Goal: Transaction & Acquisition: Book appointment/travel/reservation

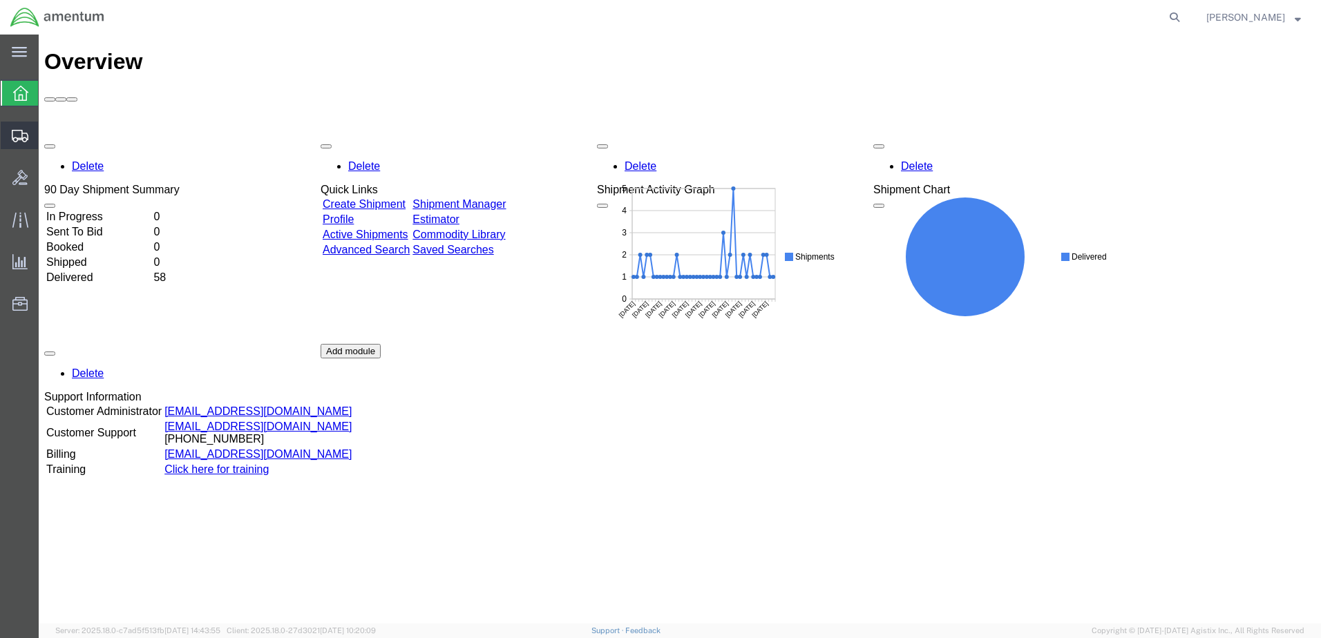
click at [17, 142] on div at bounding box center [20, 136] width 39 height 28
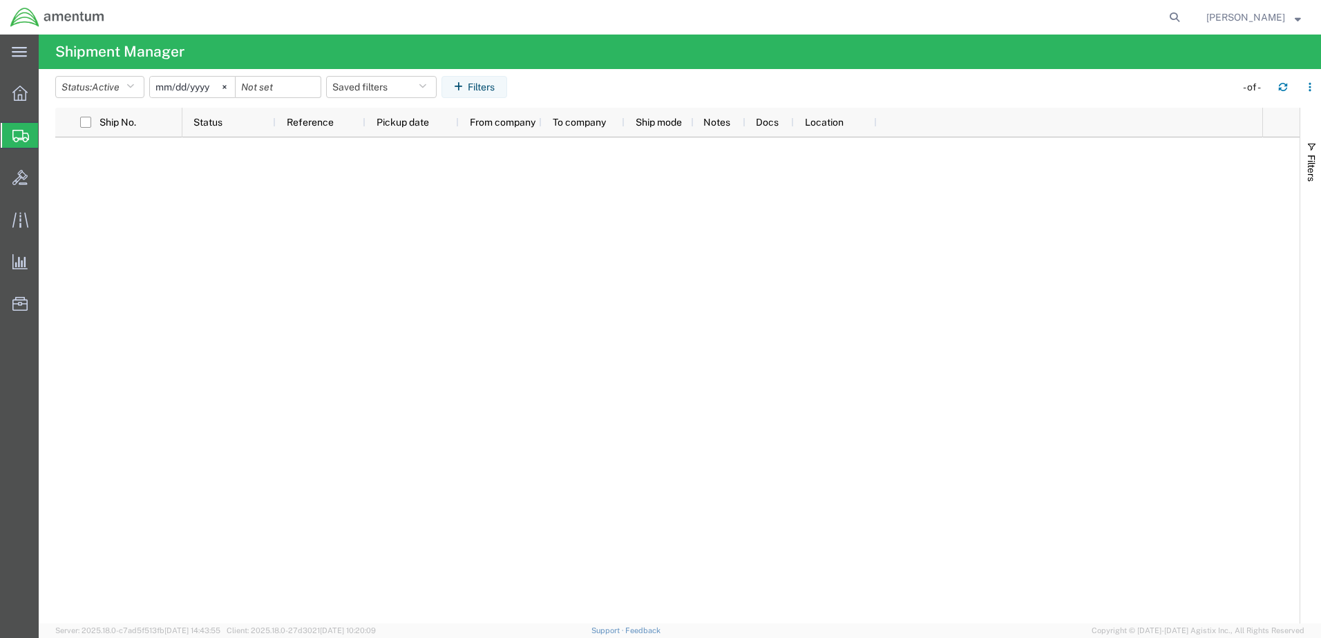
click at [13, 135] on icon at bounding box center [20, 136] width 17 height 12
click at [0, 0] on span "Shipment Manager" at bounding box center [0, 0] width 0 height 0
click at [17, 94] on icon at bounding box center [19, 93] width 15 height 15
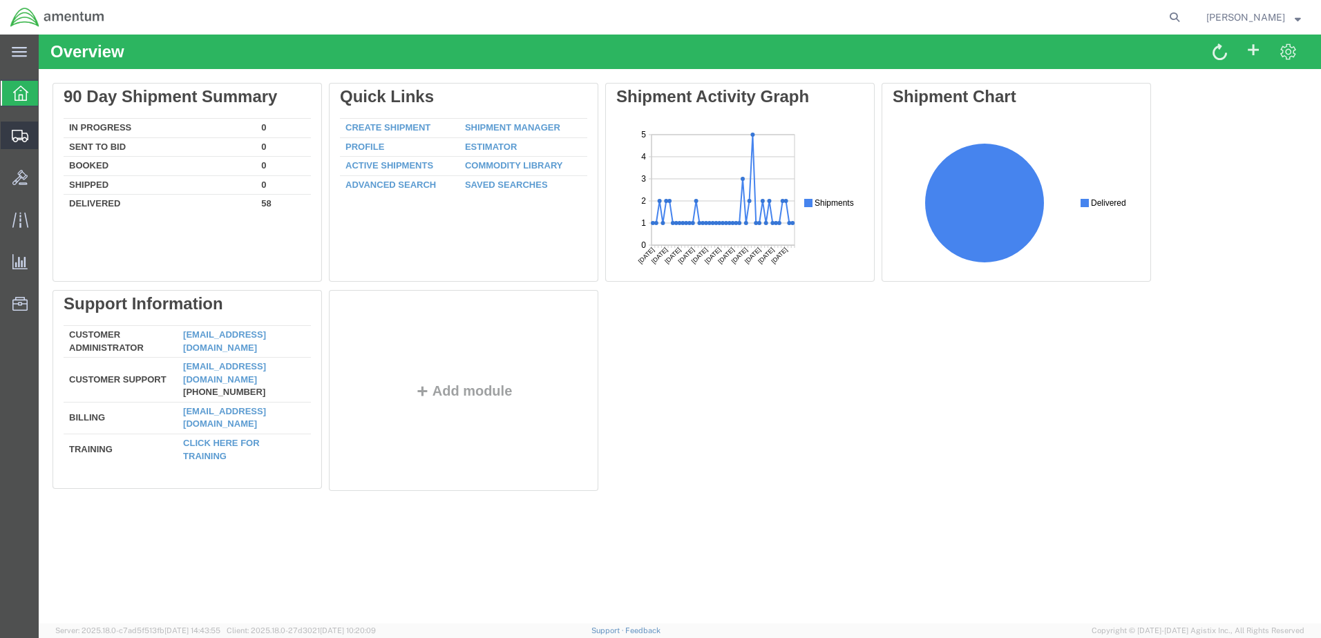
click at [18, 135] on icon at bounding box center [20, 136] width 17 height 12
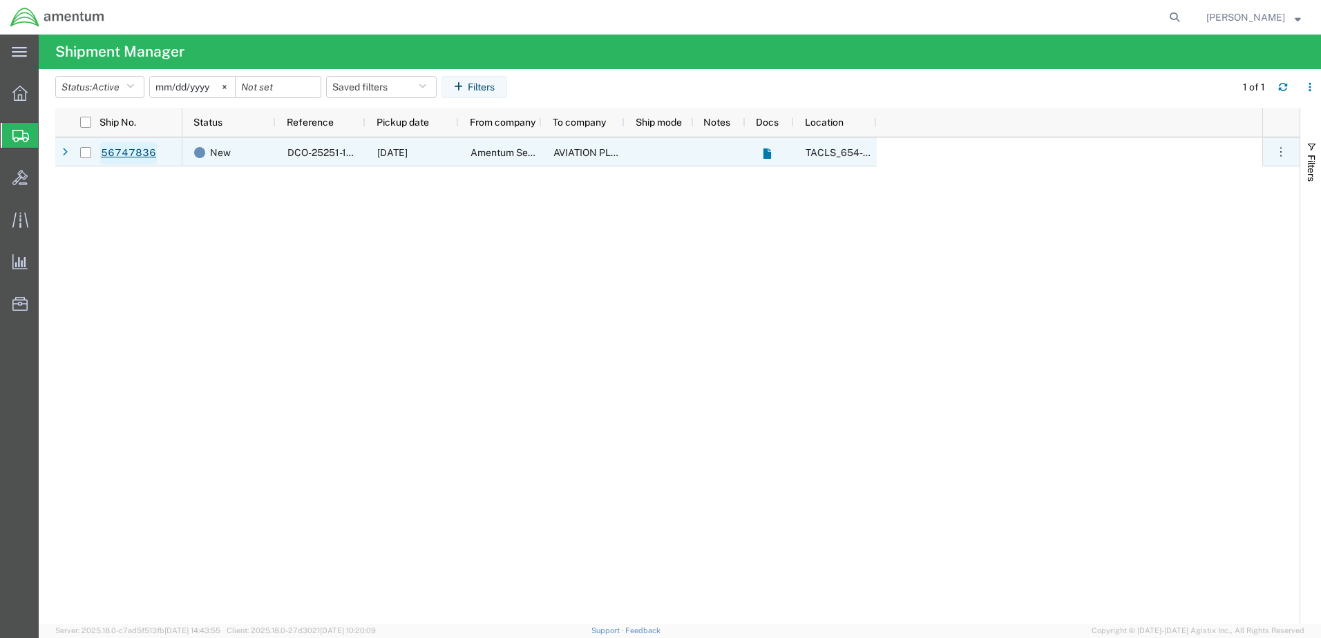
click at [131, 147] on link "56747836" at bounding box center [128, 153] width 57 height 22
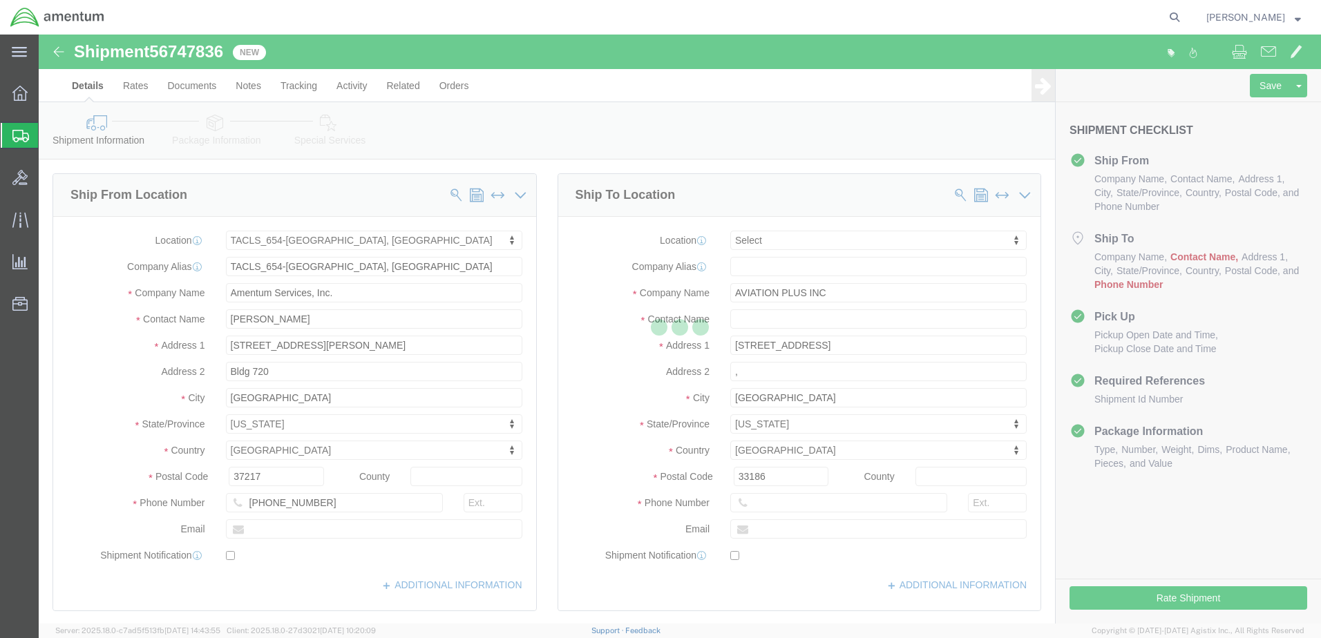
select select "42726"
select select
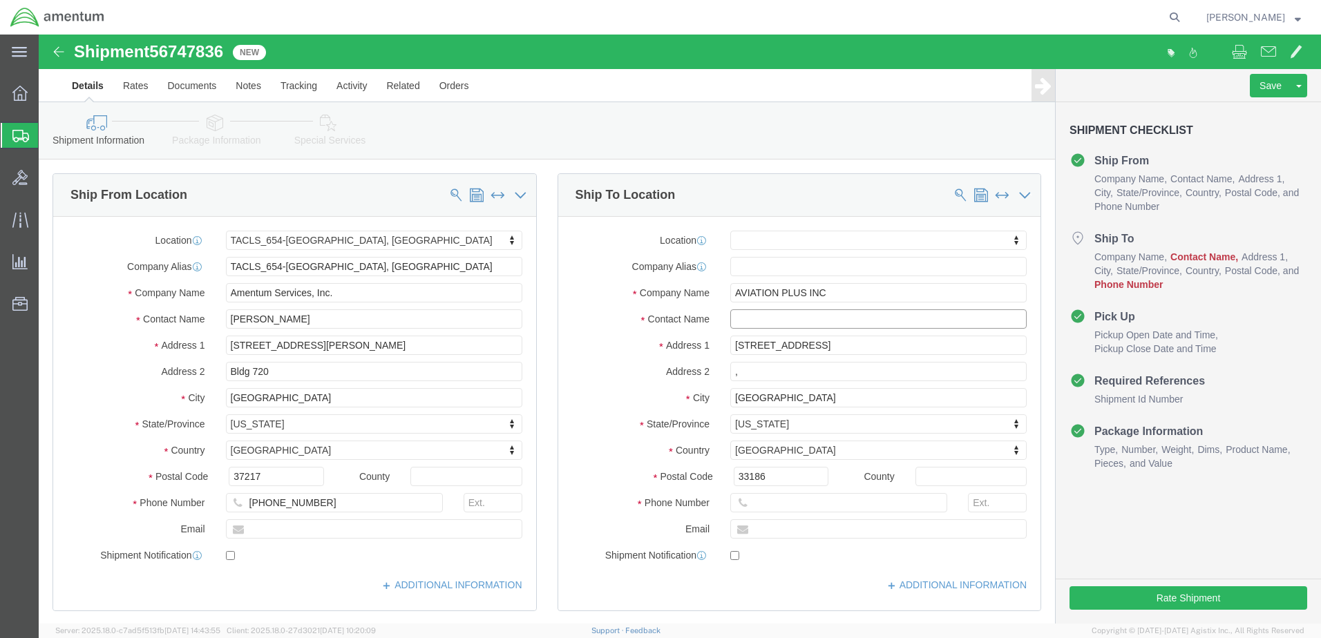
click input "text"
type input "AVIATION PLUS INC"
click div "Location My Profile Location [PHONE_NUMBER] [PHONE_NUMBER] [PHONE_NUMBER] [PHON…"
click input "text"
type input "[PHONE_NUMBER]"
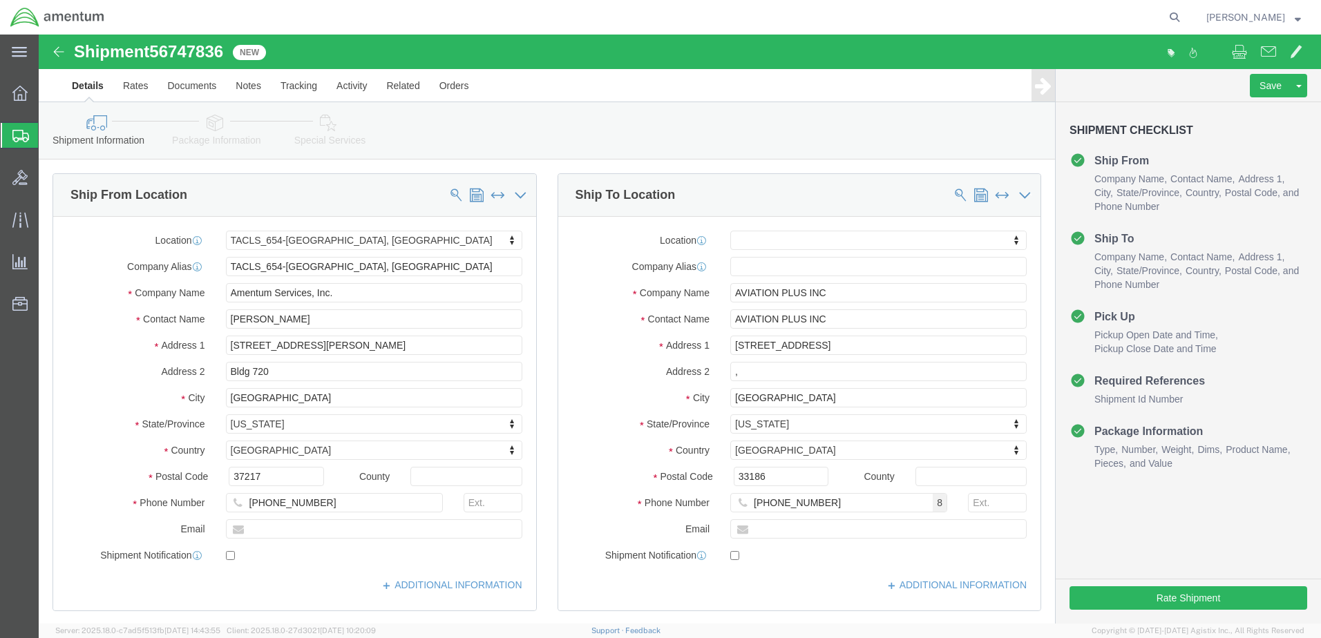
click div "State/Province [US_STATE] Select [US_STATE] [US_STATE] [US_STATE] [US_STATE] Ar…"
click button "Rate Shipment"
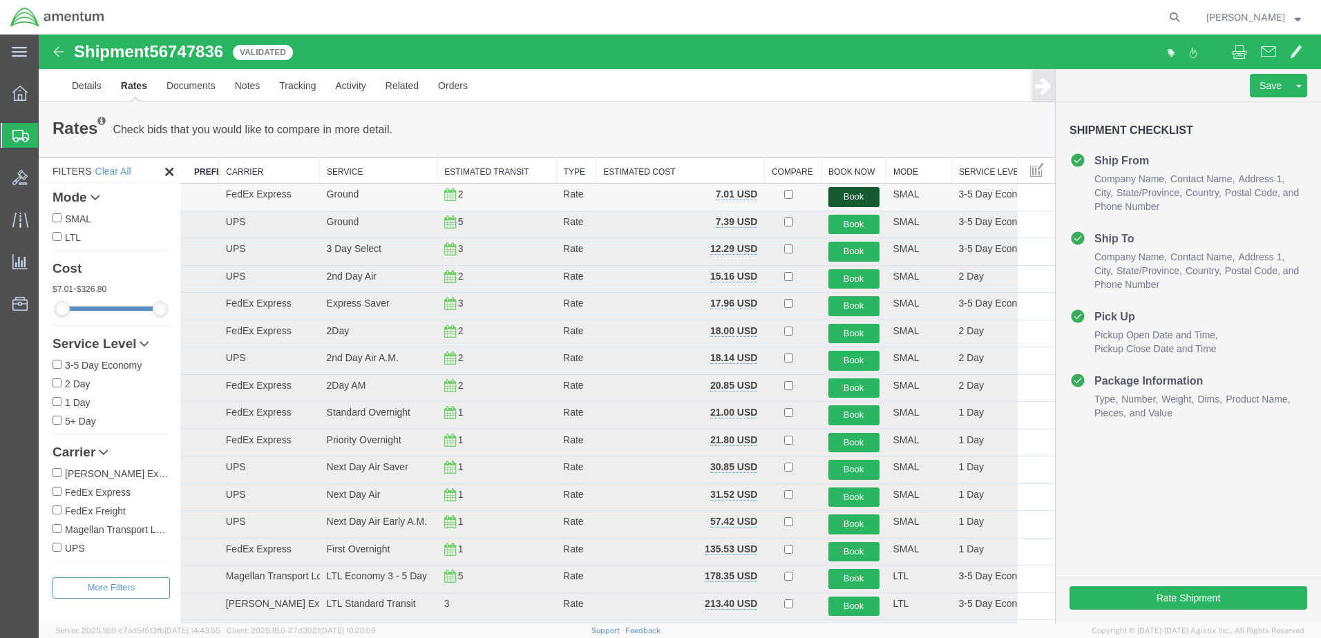
click at [851, 194] on button "Book" at bounding box center [853, 197] width 51 height 20
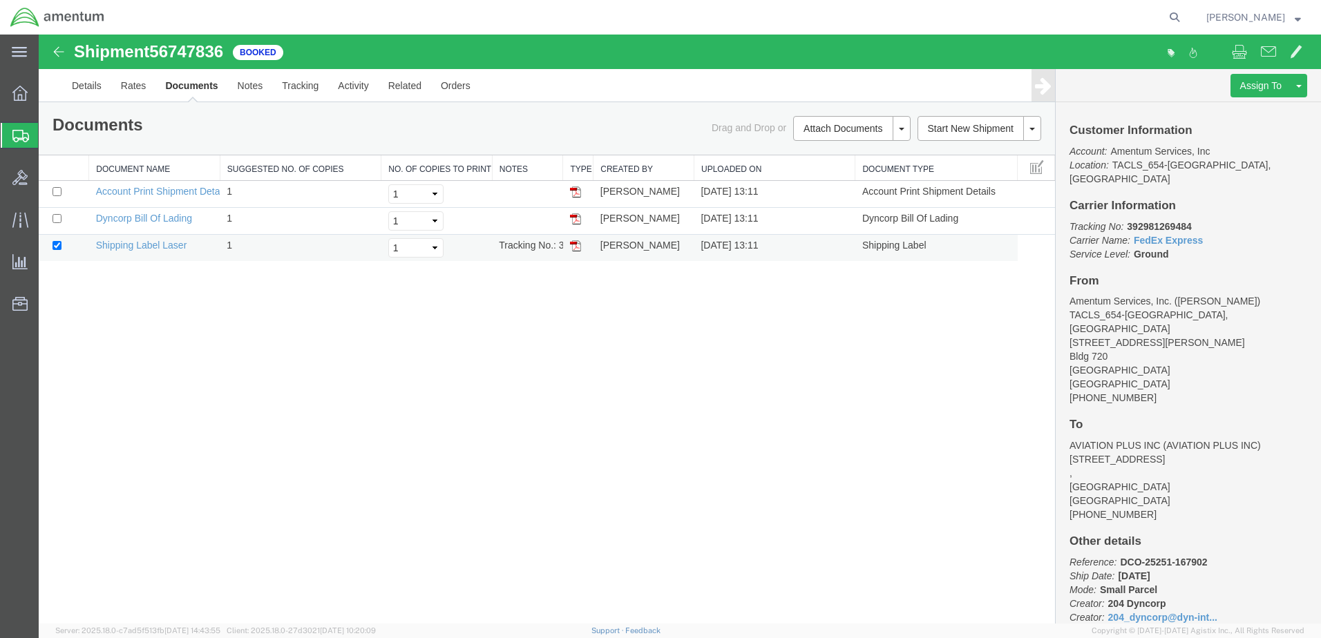
click at [577, 246] on img at bounding box center [575, 245] width 11 height 11
click at [81, 90] on link "Details" at bounding box center [86, 85] width 49 height 33
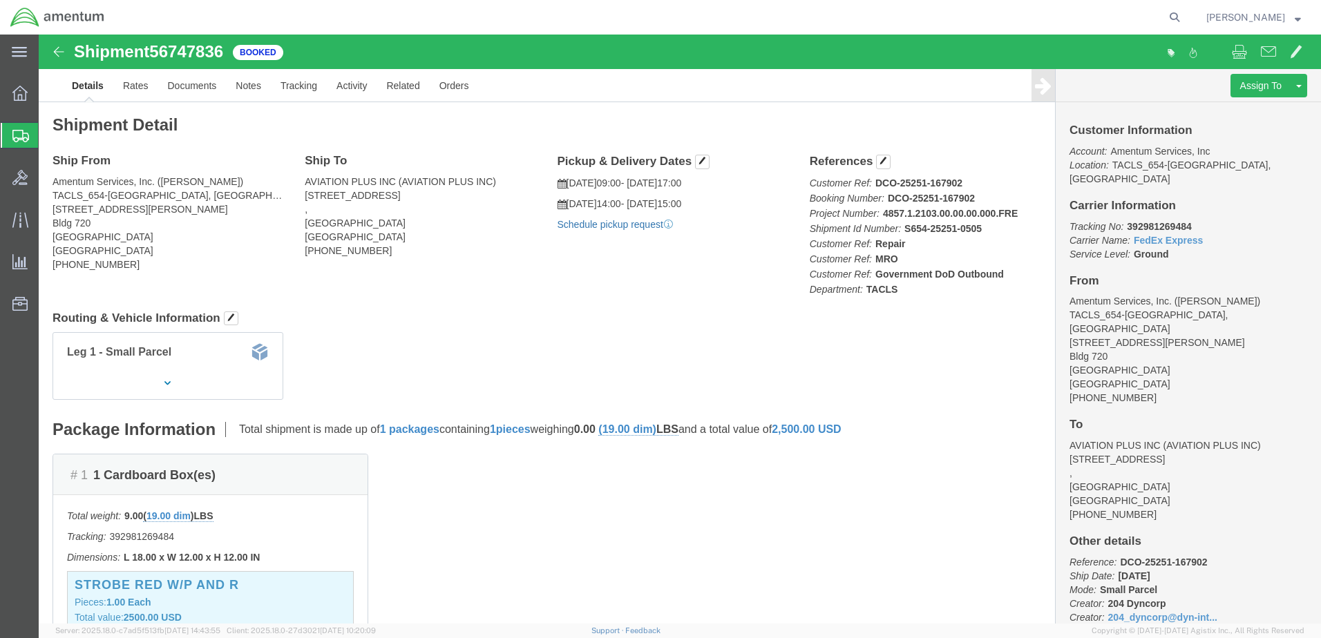
click link "Schedule pickup request"
click at [20, 97] on icon at bounding box center [19, 93] width 15 height 15
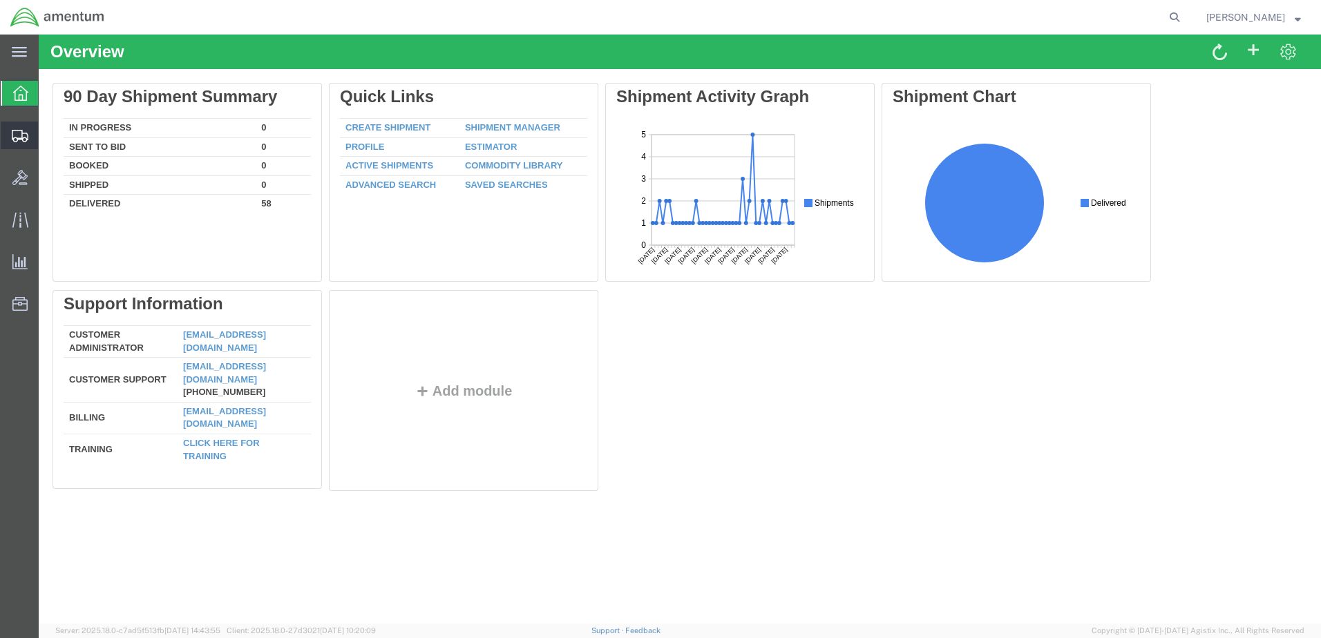
click at [19, 133] on icon at bounding box center [20, 136] width 17 height 12
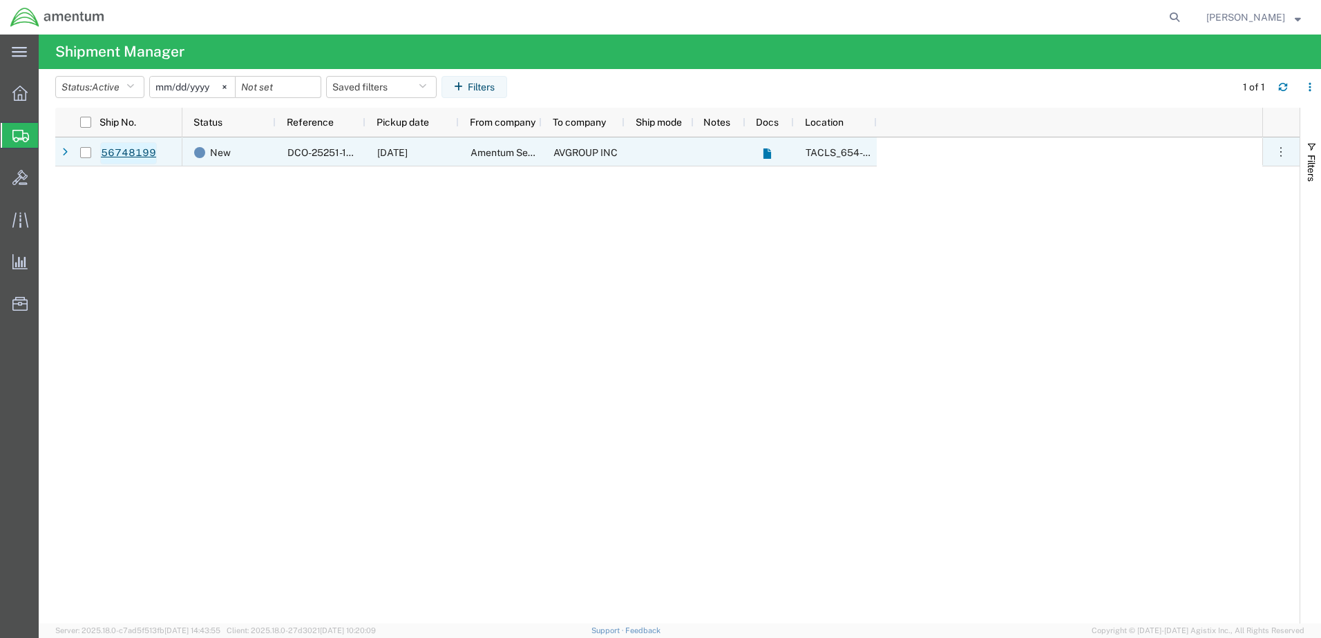
click at [130, 150] on link "56748199" at bounding box center [128, 153] width 57 height 22
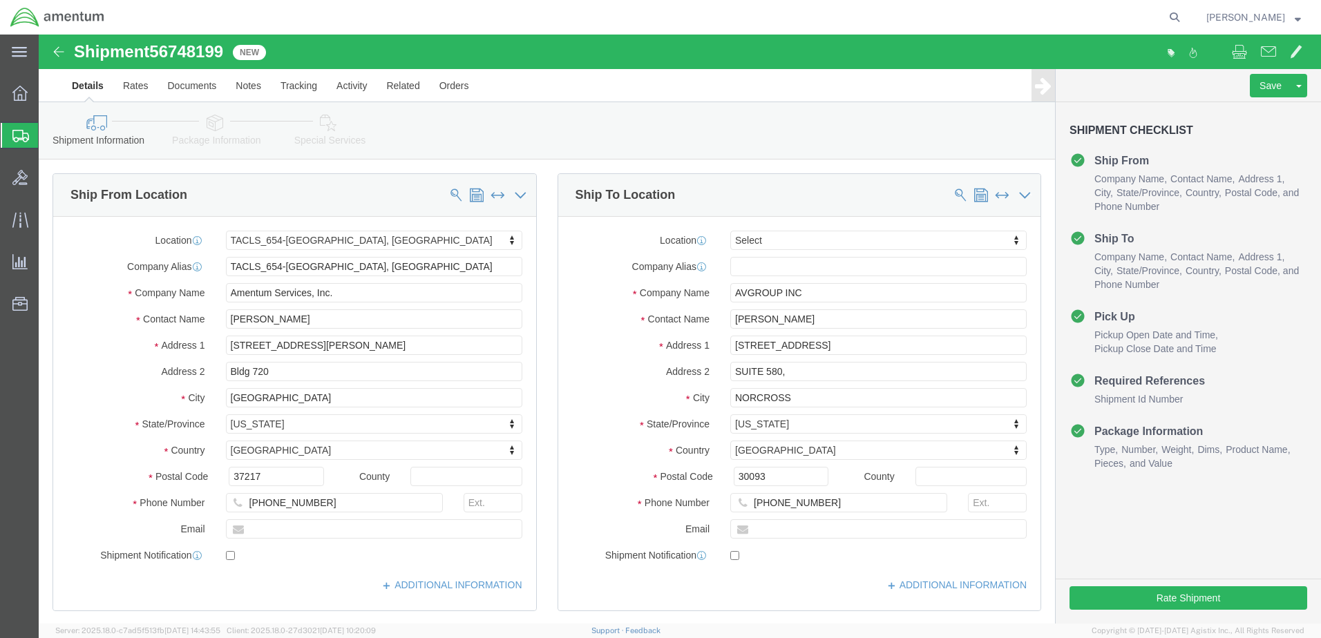
select select "42726"
select select
click button "Rate Shipment"
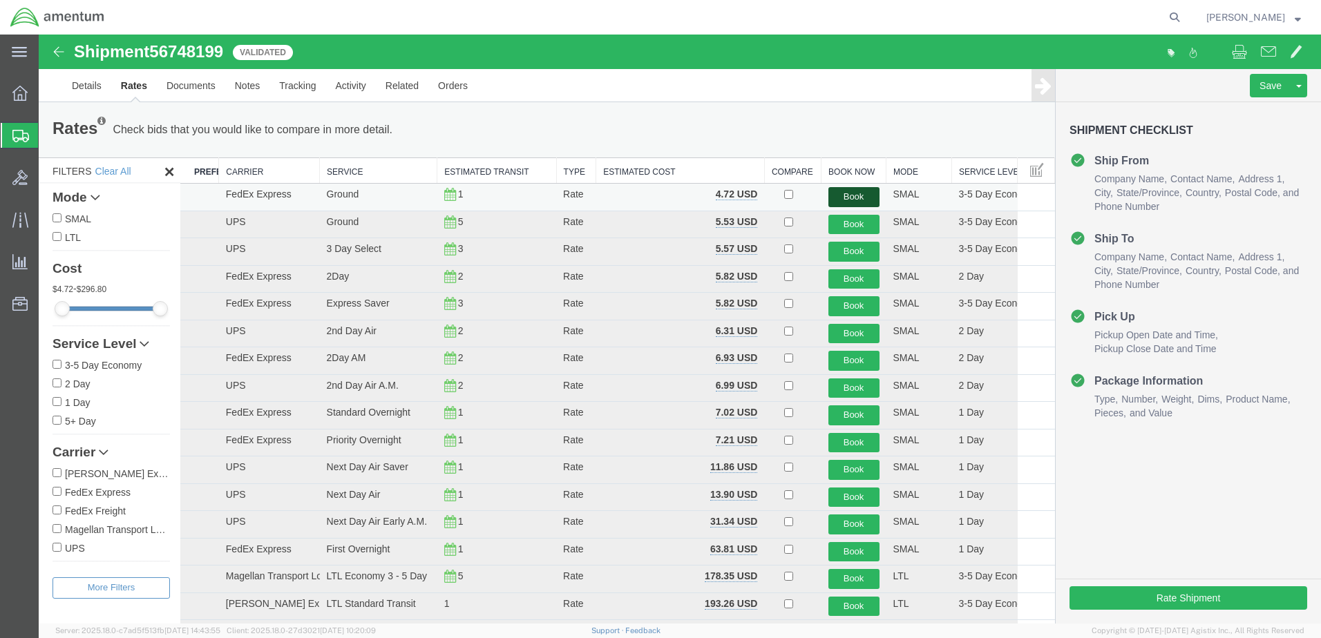
click at [845, 198] on button "Book" at bounding box center [853, 197] width 51 height 20
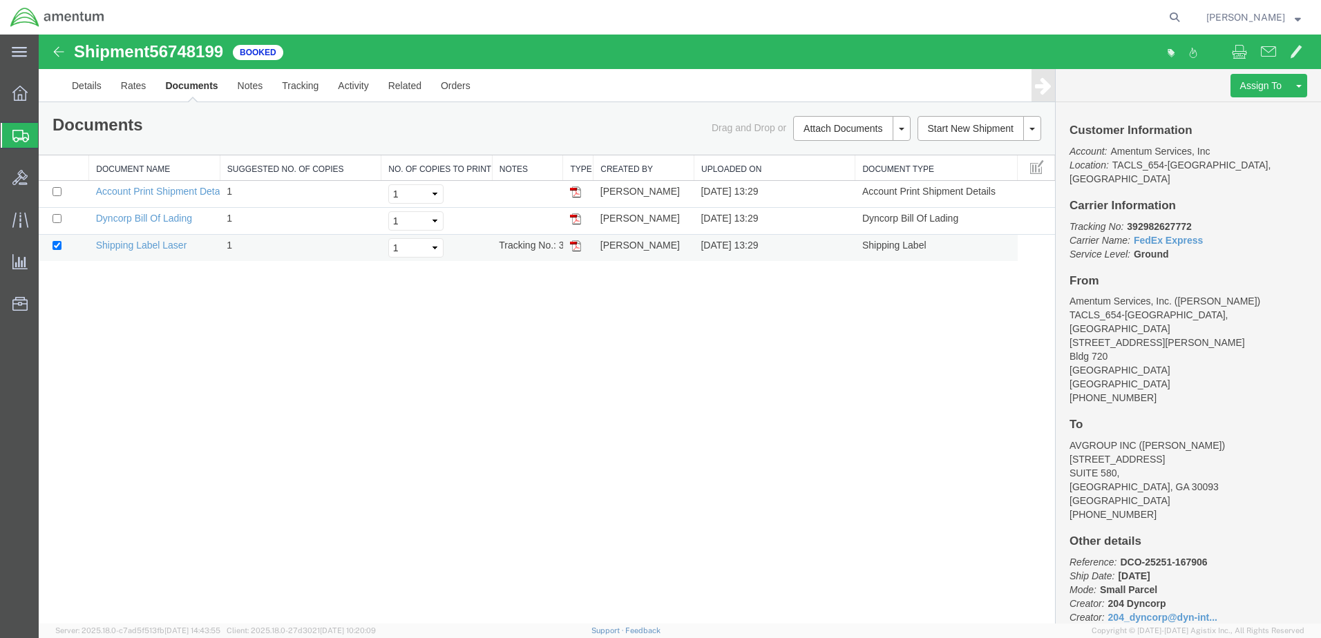
click at [579, 247] on img at bounding box center [575, 245] width 11 height 11
click at [18, 132] on icon at bounding box center [20, 136] width 17 height 12
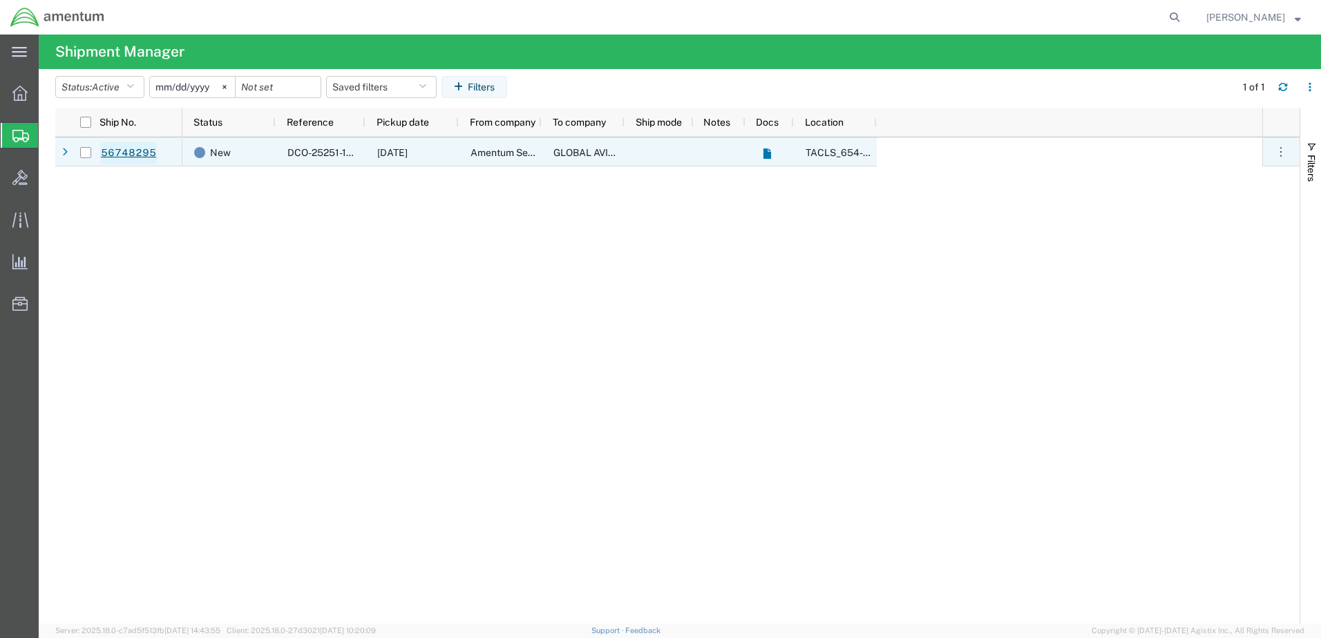
click at [124, 155] on link "56748295" at bounding box center [128, 153] width 57 height 22
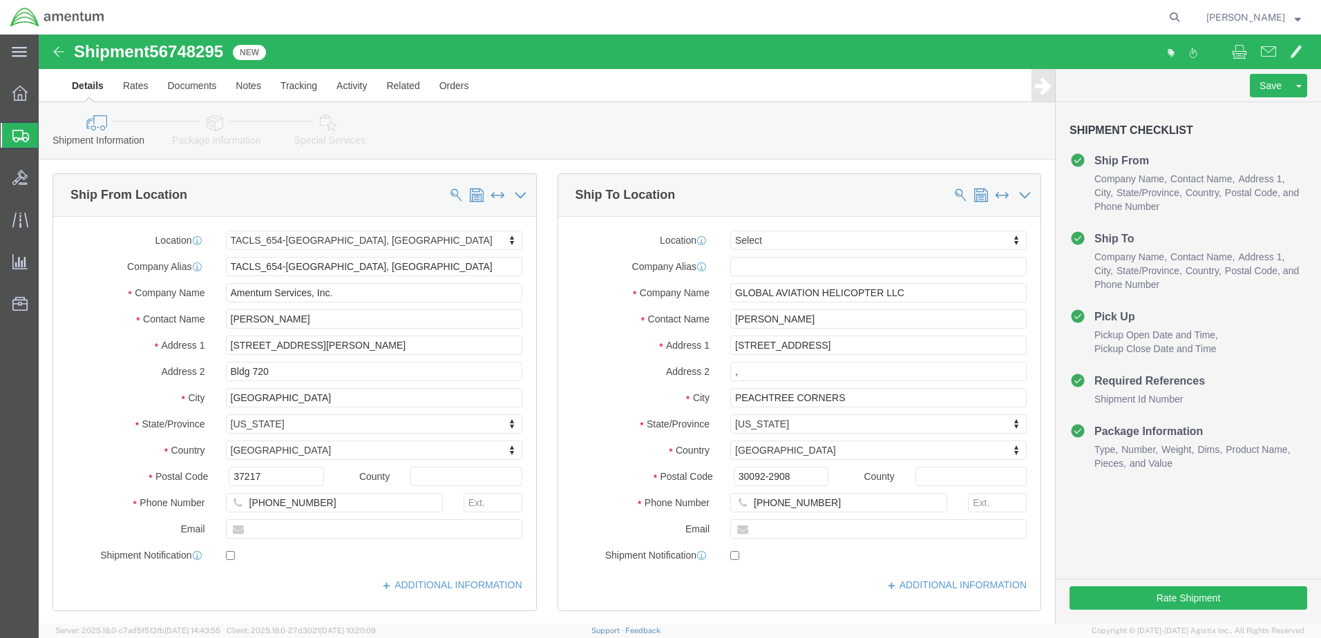
select select "42726"
select select
click button "Rate Shipment"
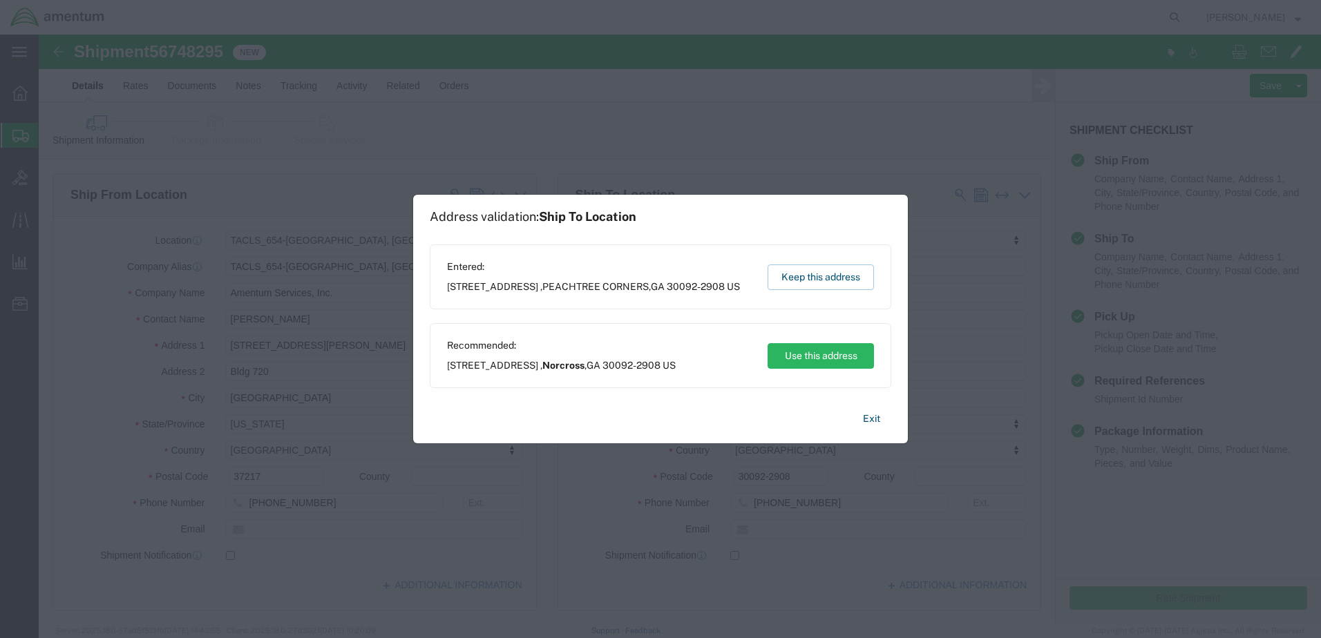
drag, startPoint x: 804, startPoint y: 352, endPoint x: 738, endPoint y: 330, distance: 69.9
click at [738, 330] on div "Recommended: [STREET_ADDRESS] Use this address" at bounding box center [660, 355] width 461 height 65
click at [794, 352] on button "Use this address" at bounding box center [820, 356] width 106 height 26
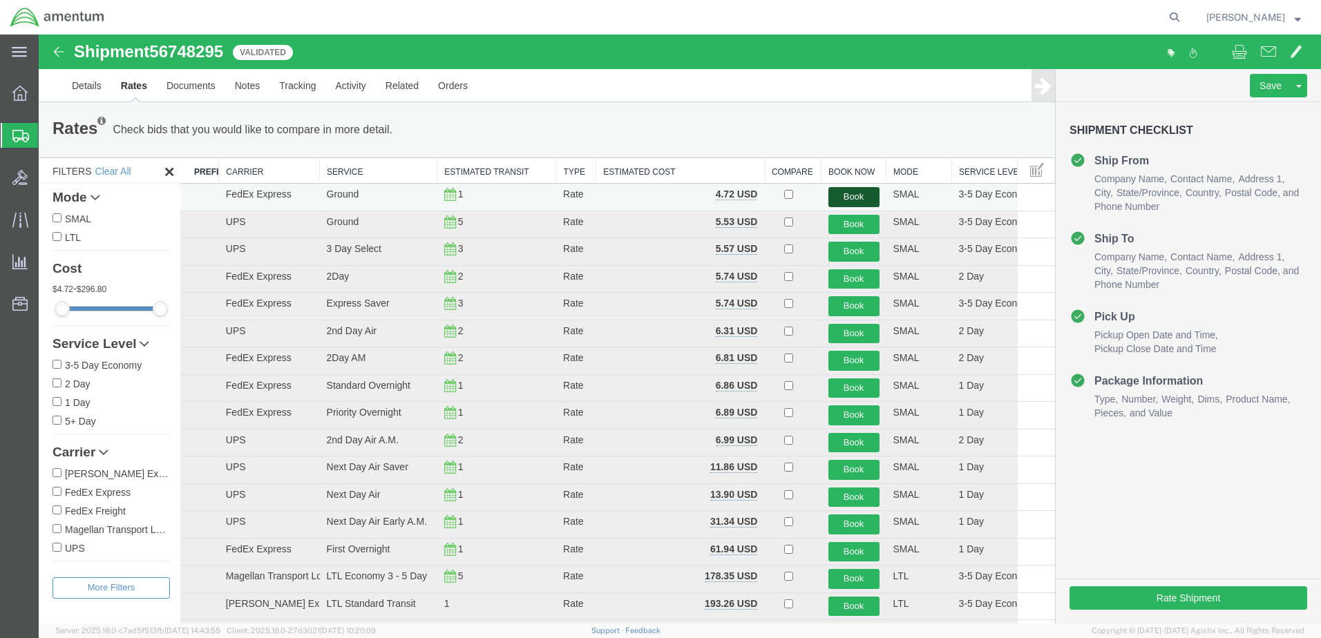
click at [855, 191] on button "Book" at bounding box center [853, 197] width 51 height 20
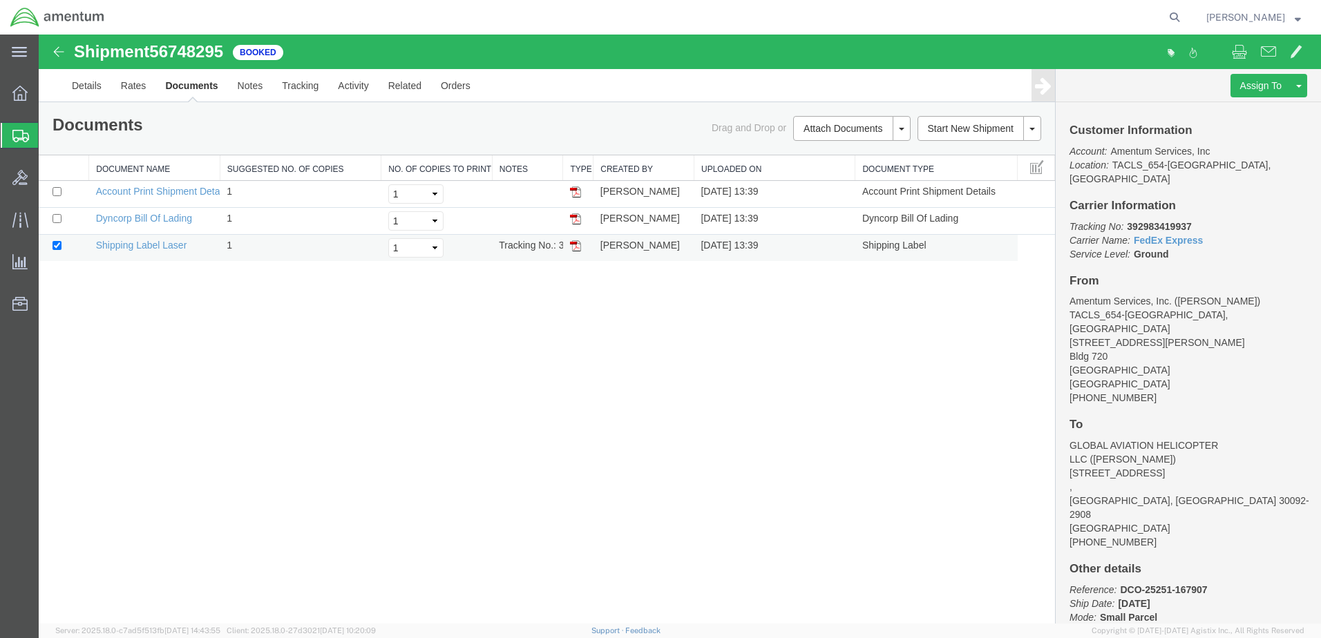
click at [575, 247] on img at bounding box center [575, 245] width 11 height 11
click at [15, 135] on icon at bounding box center [20, 136] width 17 height 12
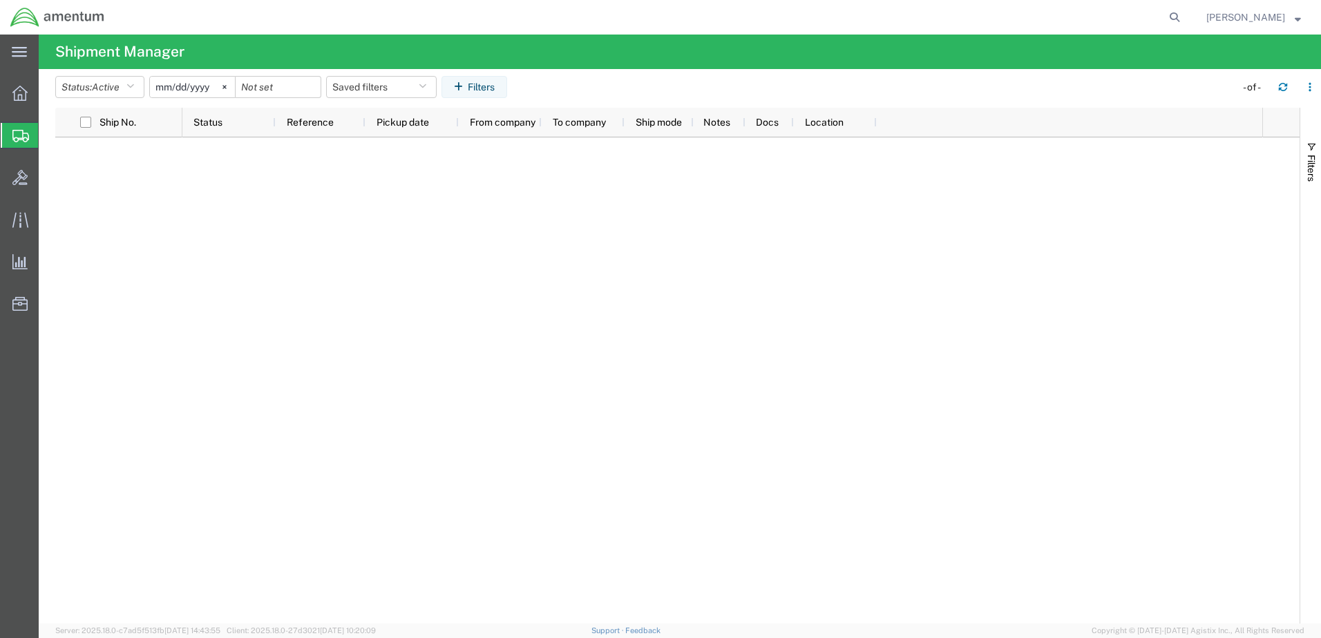
click at [23, 140] on icon at bounding box center [20, 136] width 17 height 12
click at [23, 97] on icon at bounding box center [19, 93] width 15 height 15
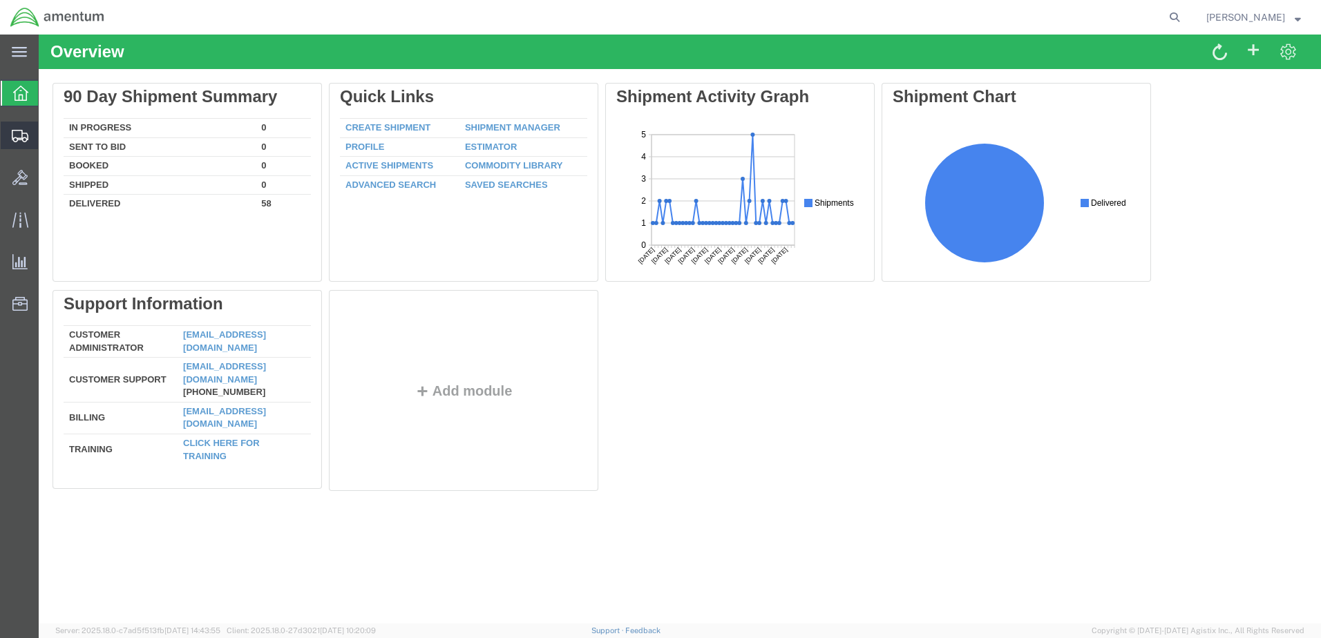
click at [19, 142] on icon at bounding box center [20, 136] width 17 height 12
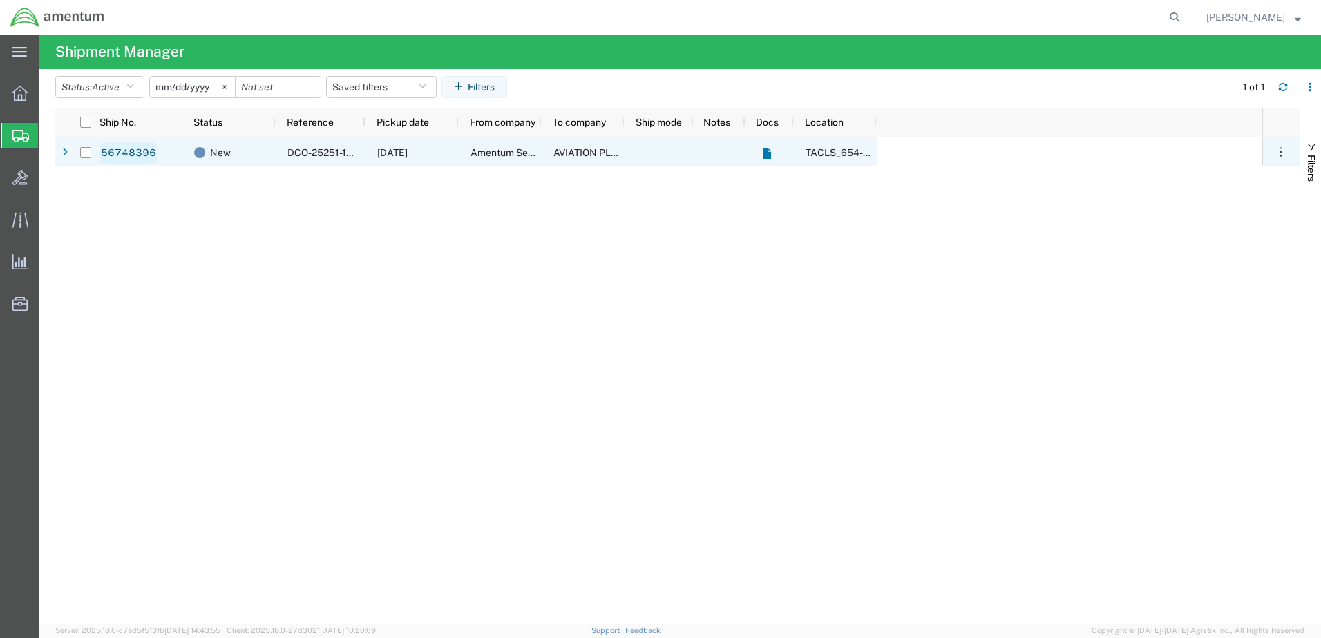
click at [127, 149] on link "56748396" at bounding box center [128, 153] width 57 height 22
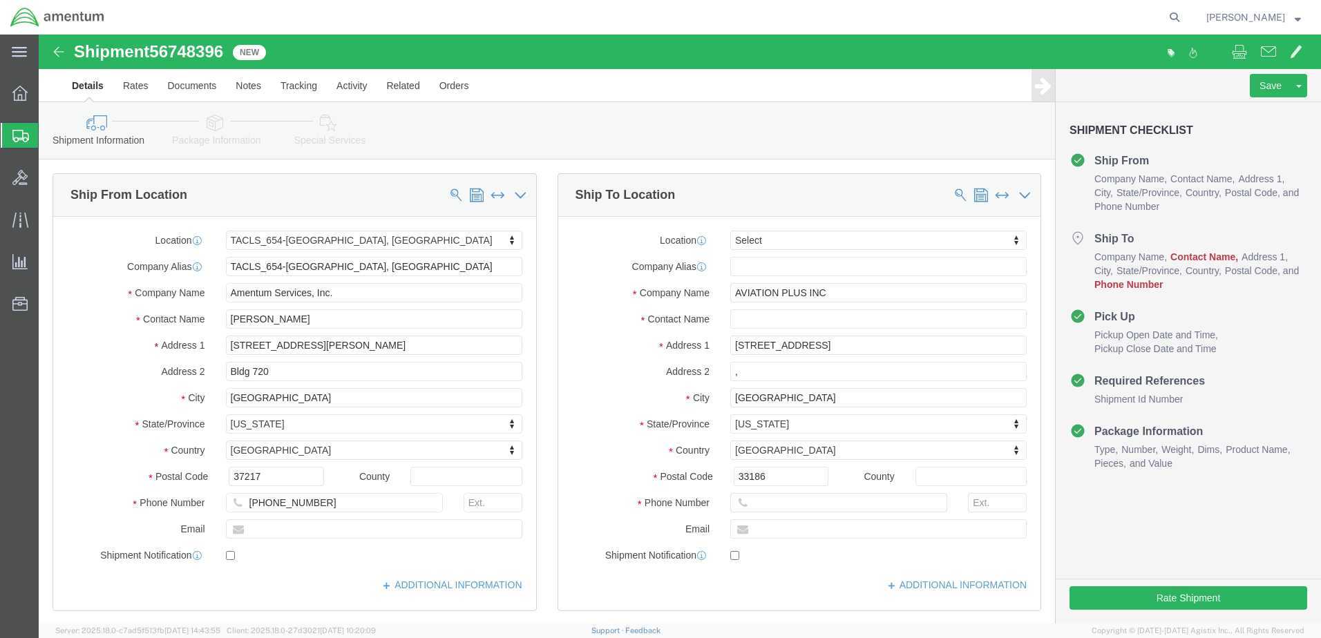
select select "42726"
select select
click input "text"
type input "[PHONE_NUMBER]"
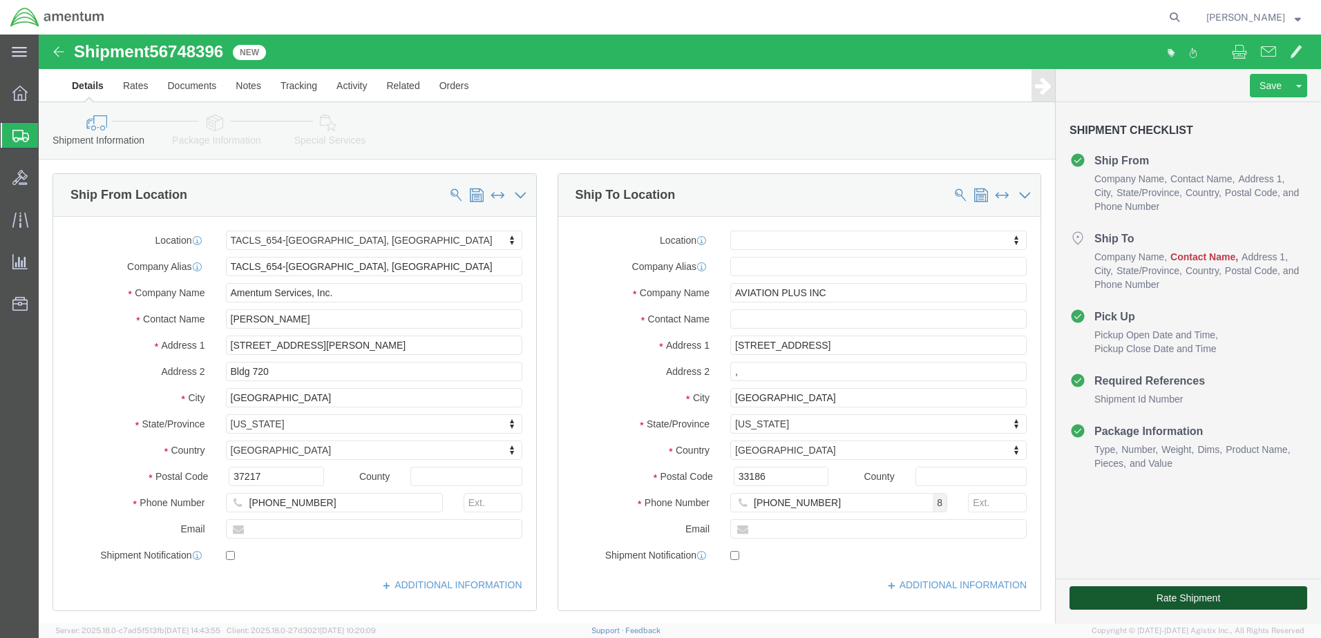
click button "Rate Shipment"
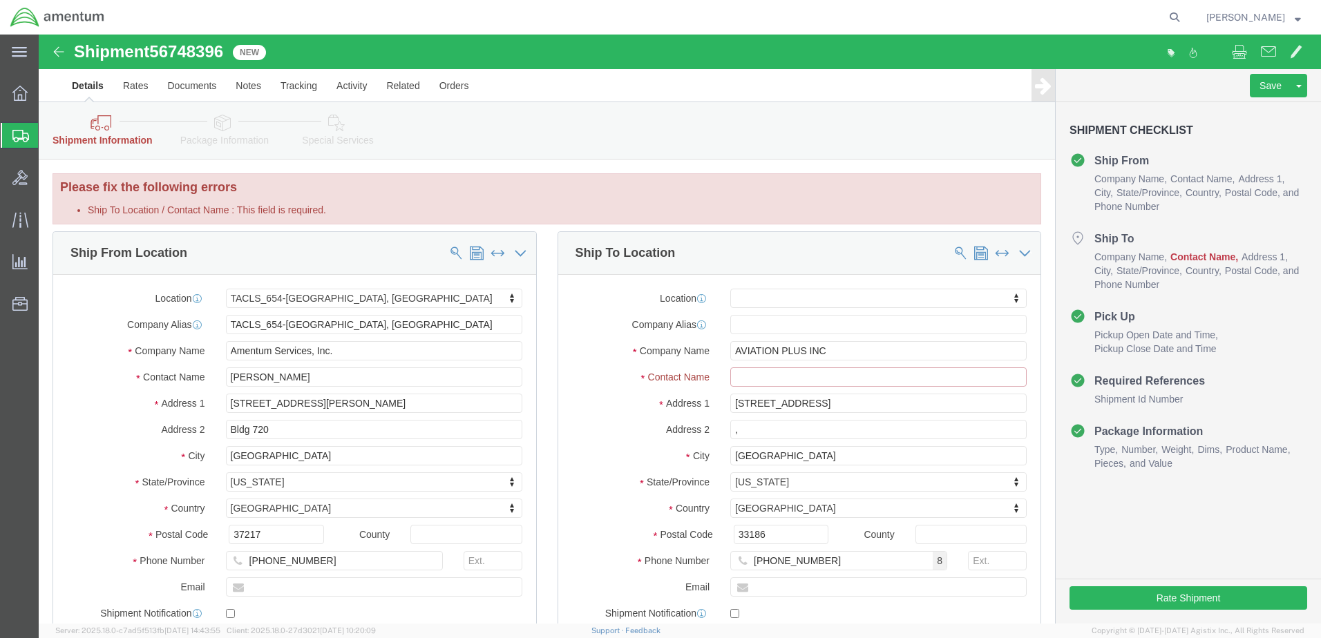
click input "Ship To Location / Contact Name : This field is required."
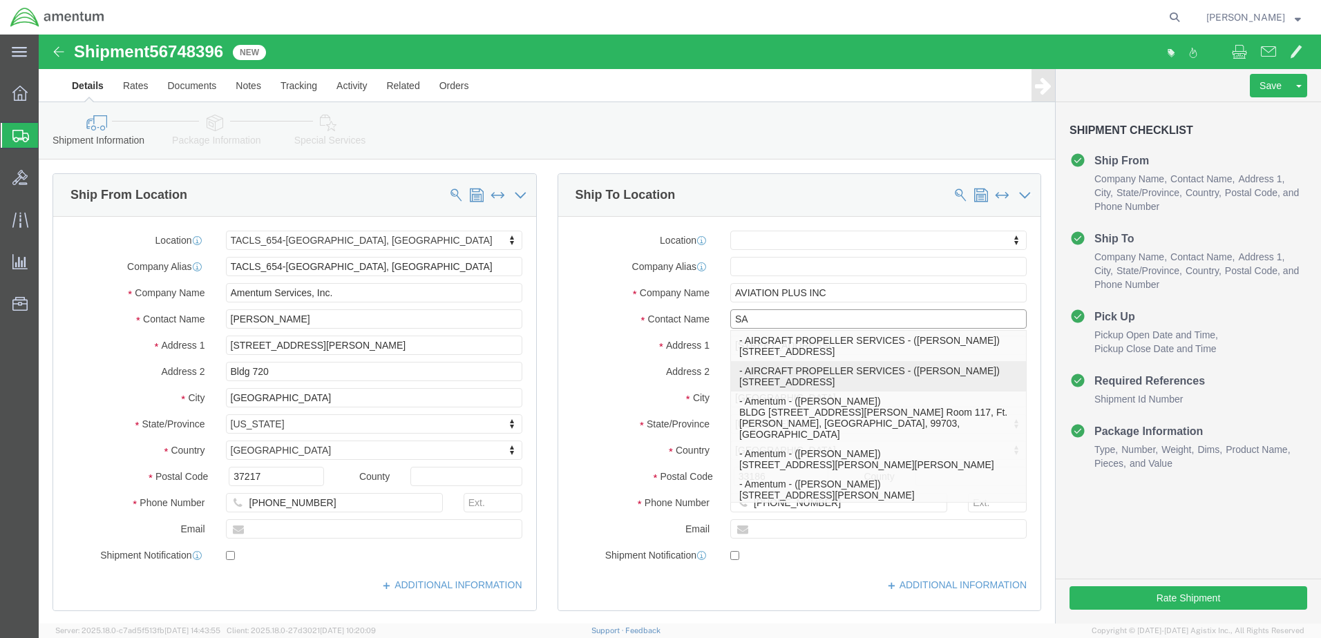
type input "S"
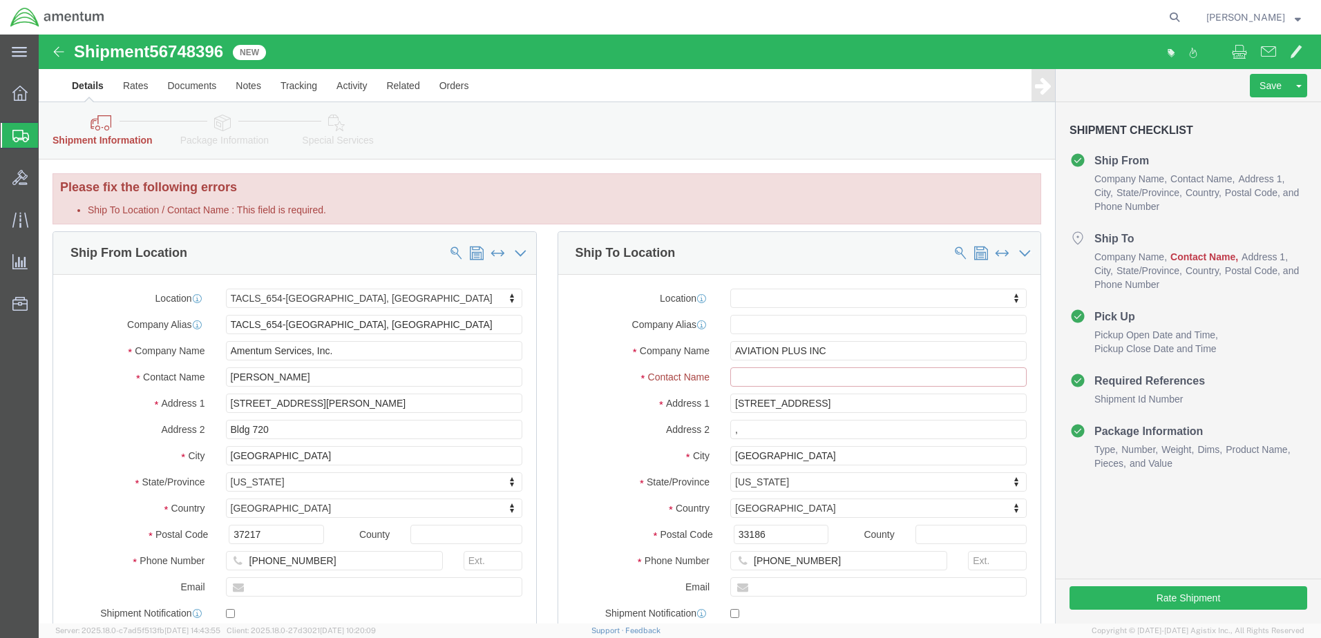
type input "A"
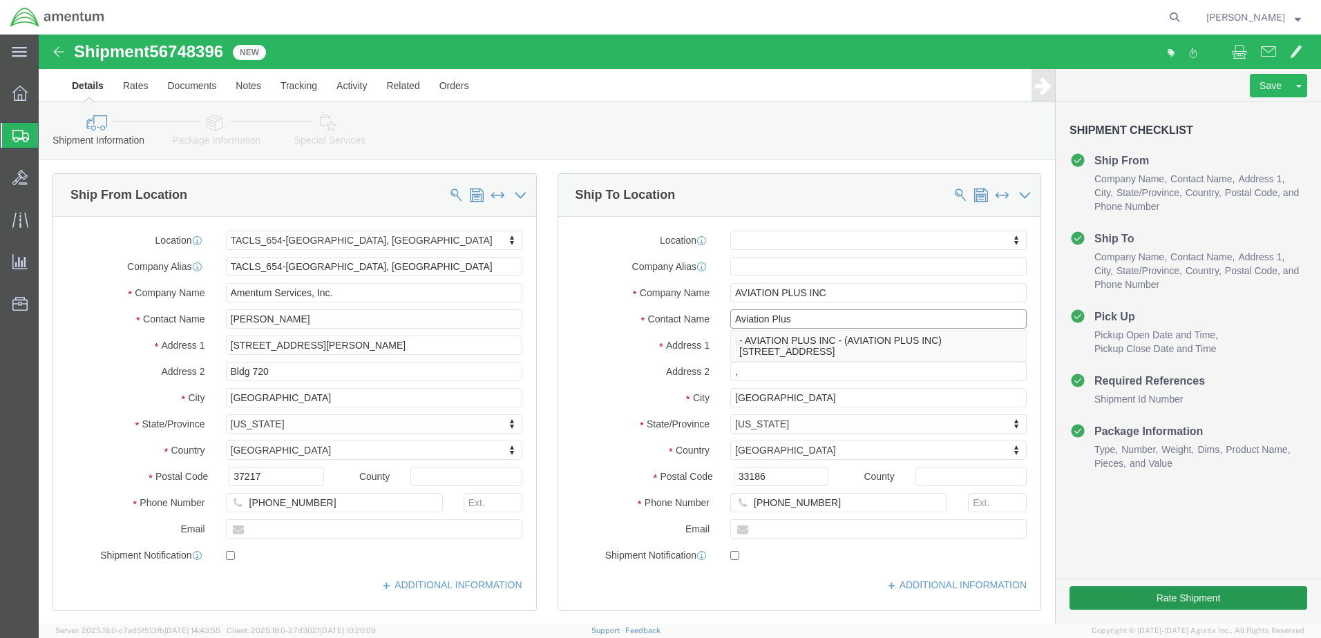
type input "Aviation Plus"
click button "Rate Shipment"
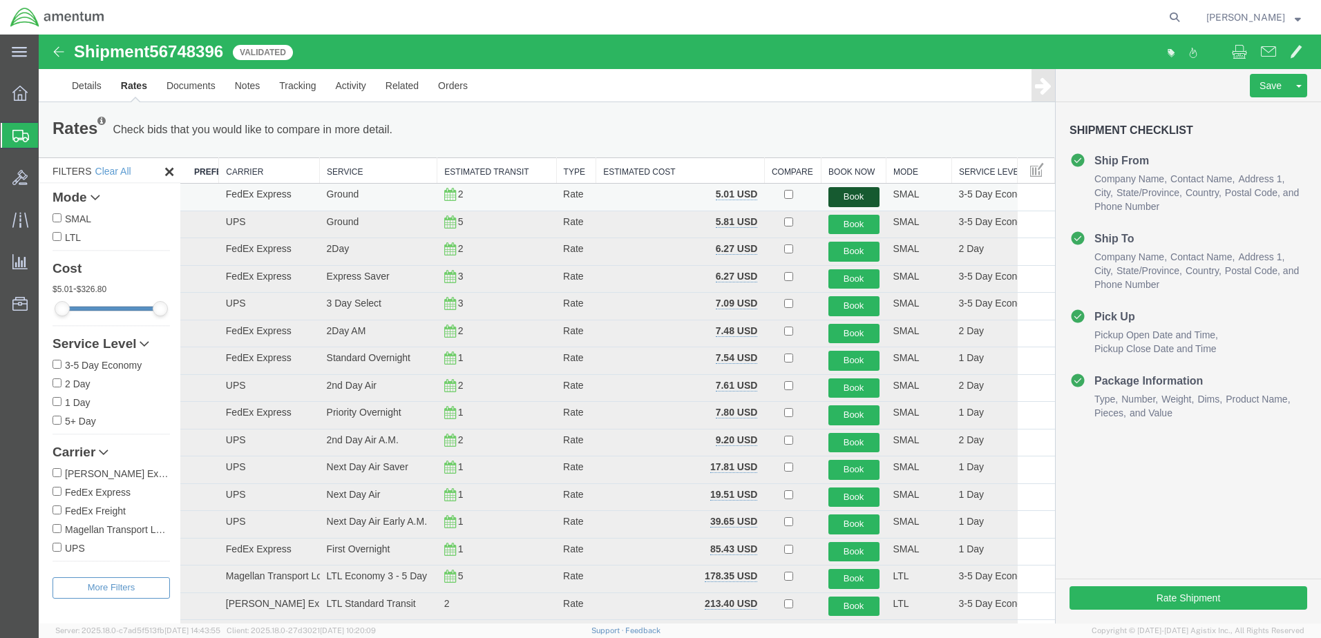
click at [858, 196] on button "Book" at bounding box center [853, 197] width 51 height 20
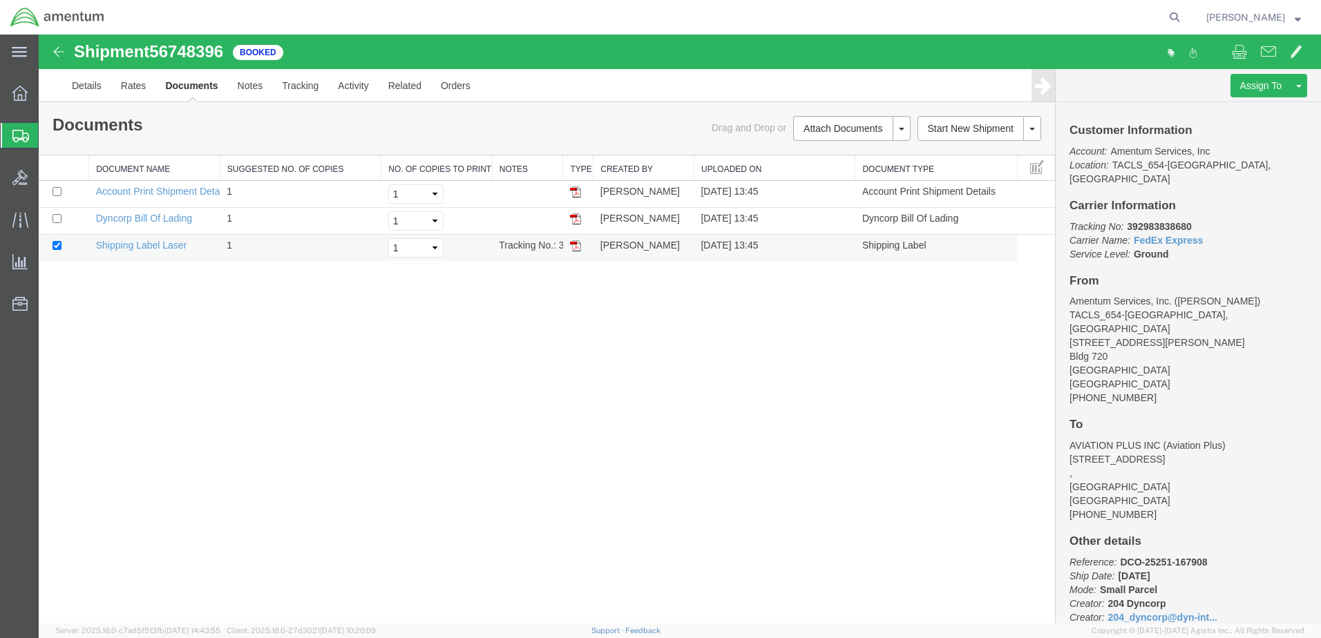
click at [577, 245] on img at bounding box center [575, 245] width 11 height 11
click at [17, 139] on icon at bounding box center [20, 136] width 17 height 12
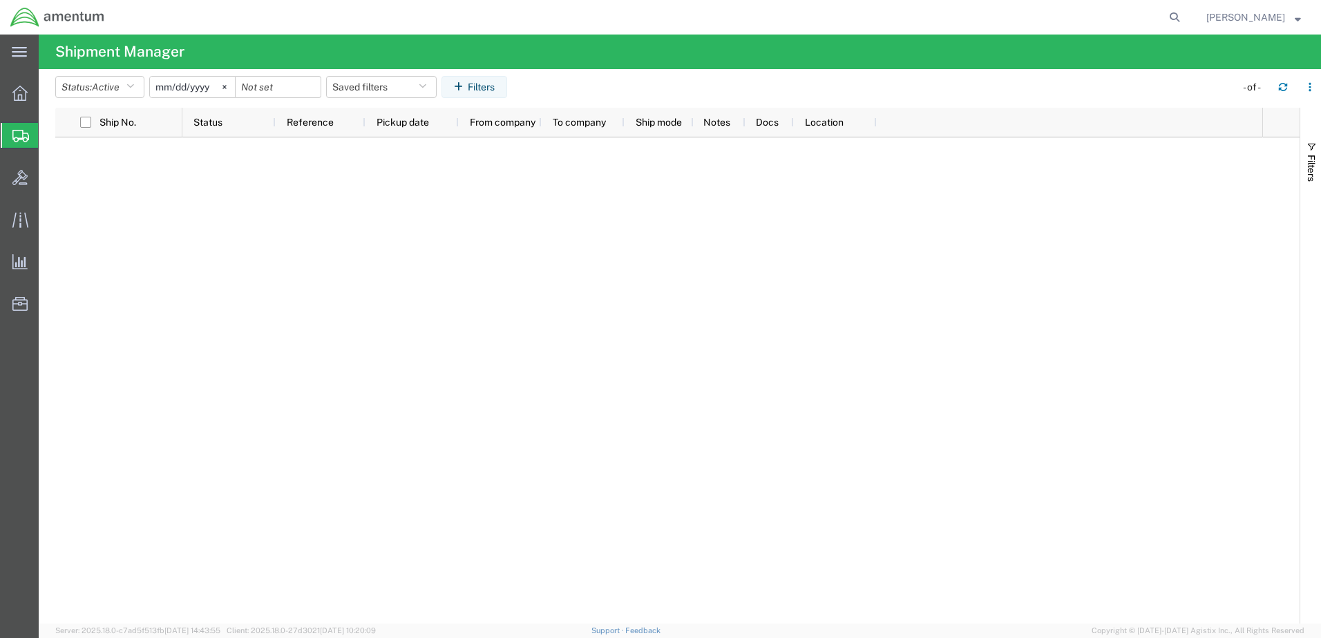
click at [12, 137] on icon at bounding box center [20, 136] width 17 height 12
click at [12, 98] on div at bounding box center [20, 93] width 39 height 28
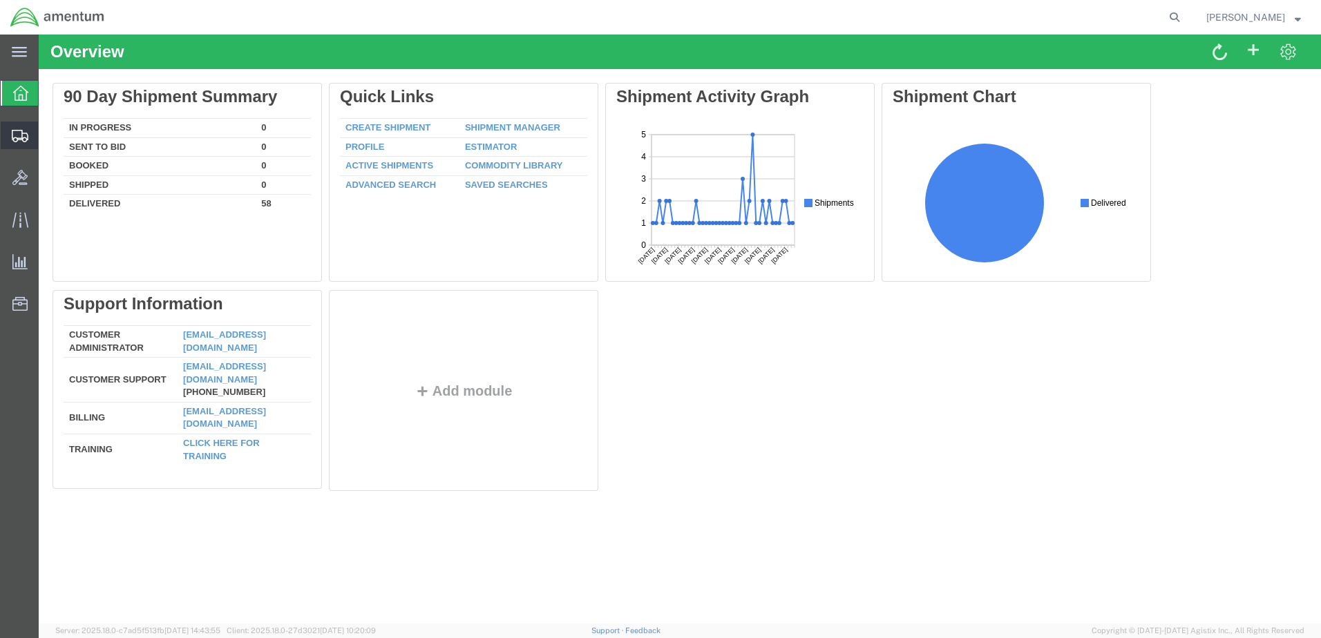
click at [16, 132] on icon at bounding box center [20, 136] width 17 height 12
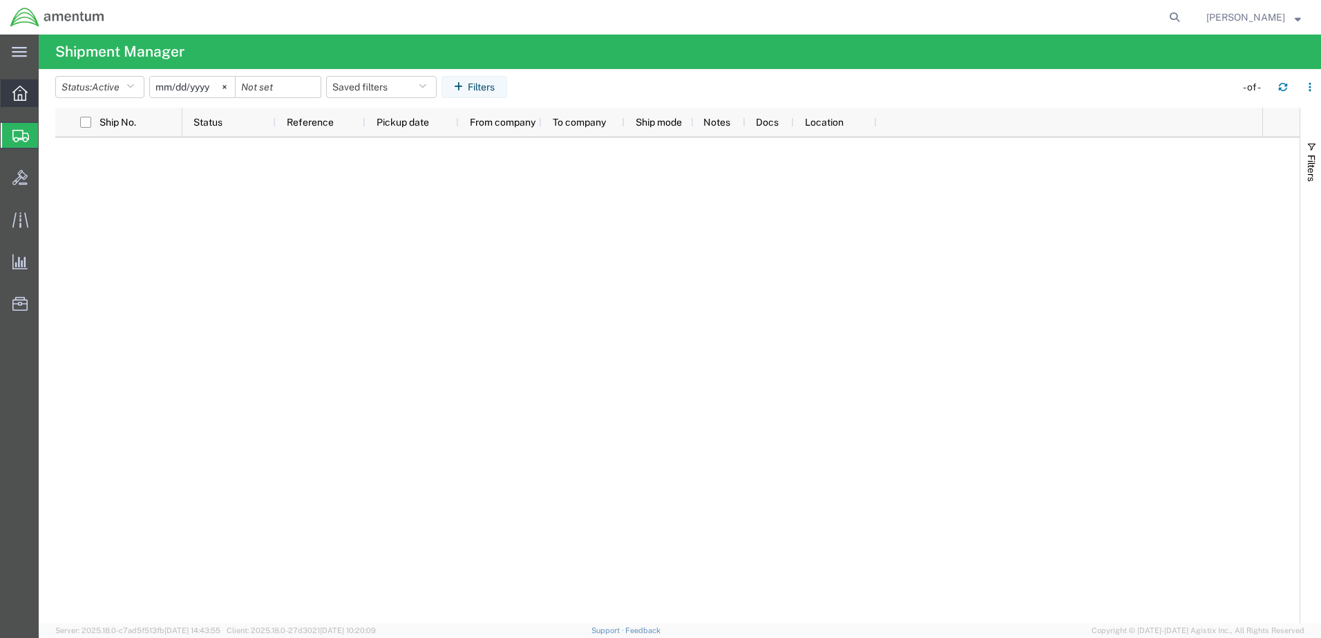
click at [16, 97] on icon at bounding box center [19, 93] width 15 height 15
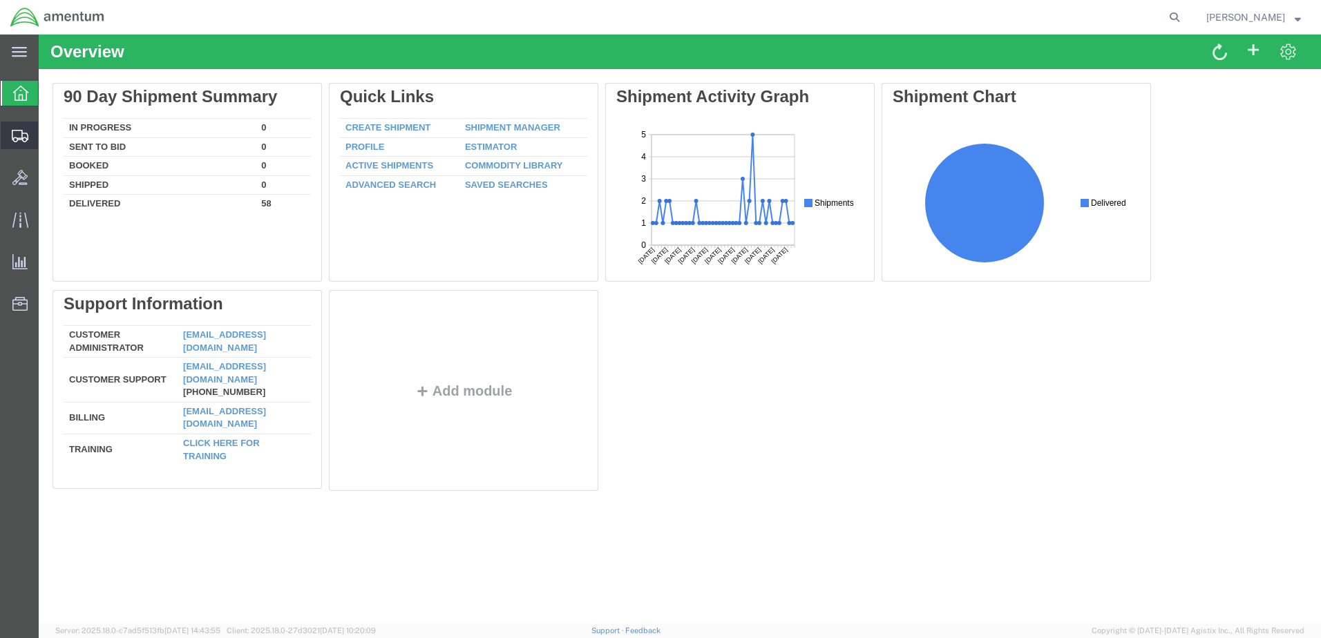
click at [18, 134] on icon at bounding box center [20, 136] width 17 height 12
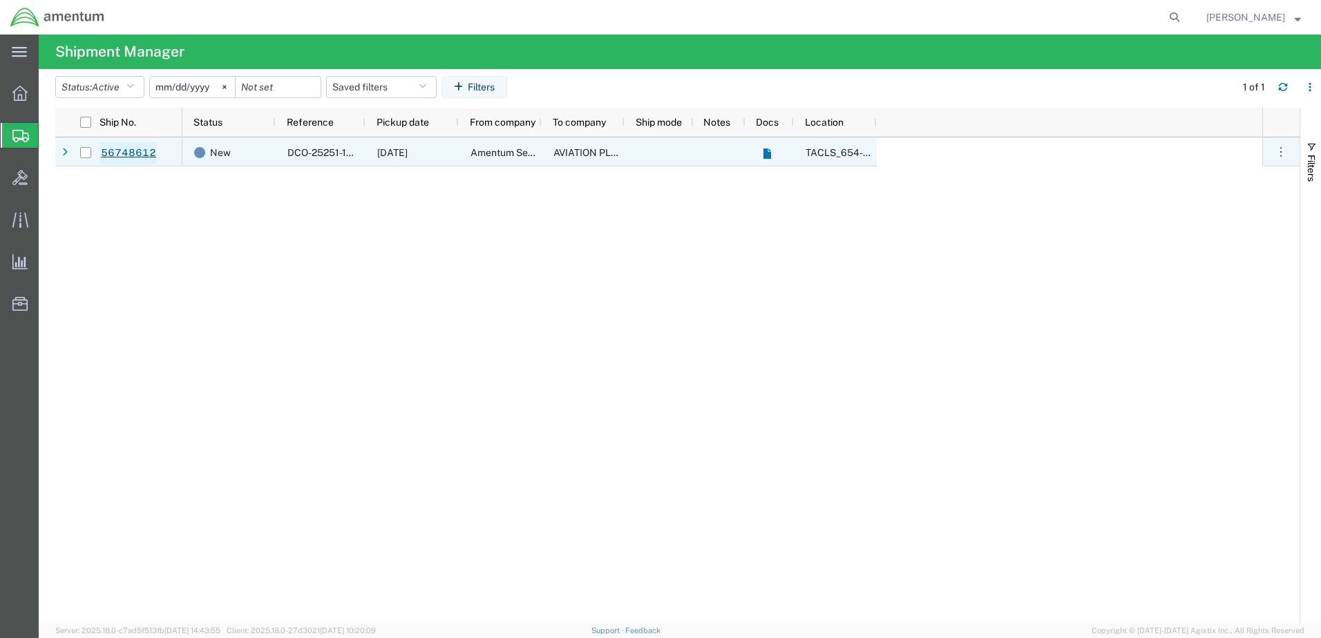
click at [133, 153] on link "56748612" at bounding box center [128, 153] width 57 height 22
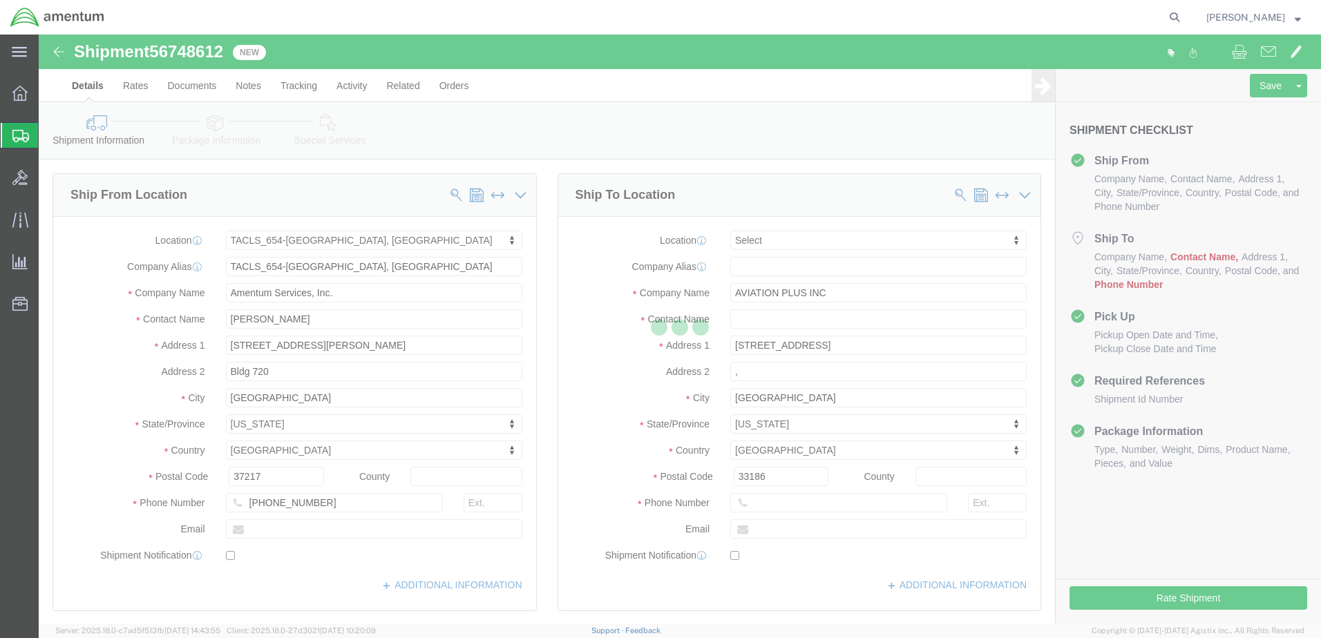
select select "42726"
select select
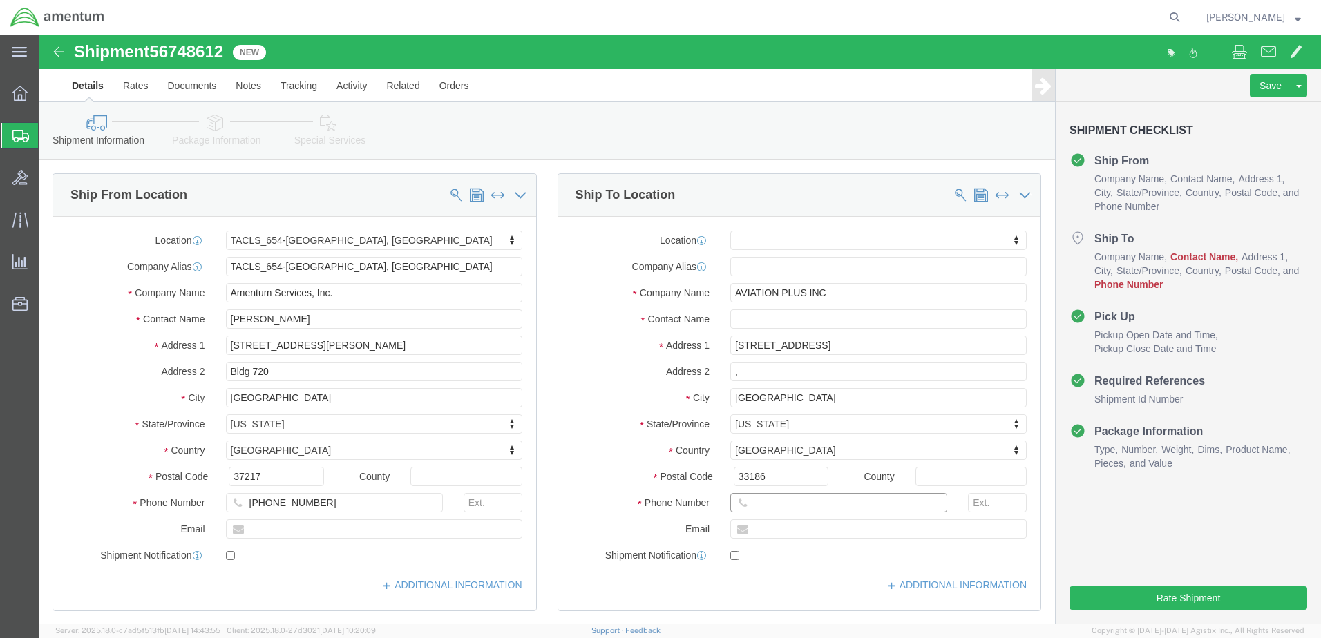
click input "text"
type input "[PHONE_NUMBER]"
click input "text"
drag, startPoint x: 788, startPoint y: 262, endPoint x: 642, endPoint y: 261, distance: 145.7
click div "Company Name AVIATION PLUS INC"
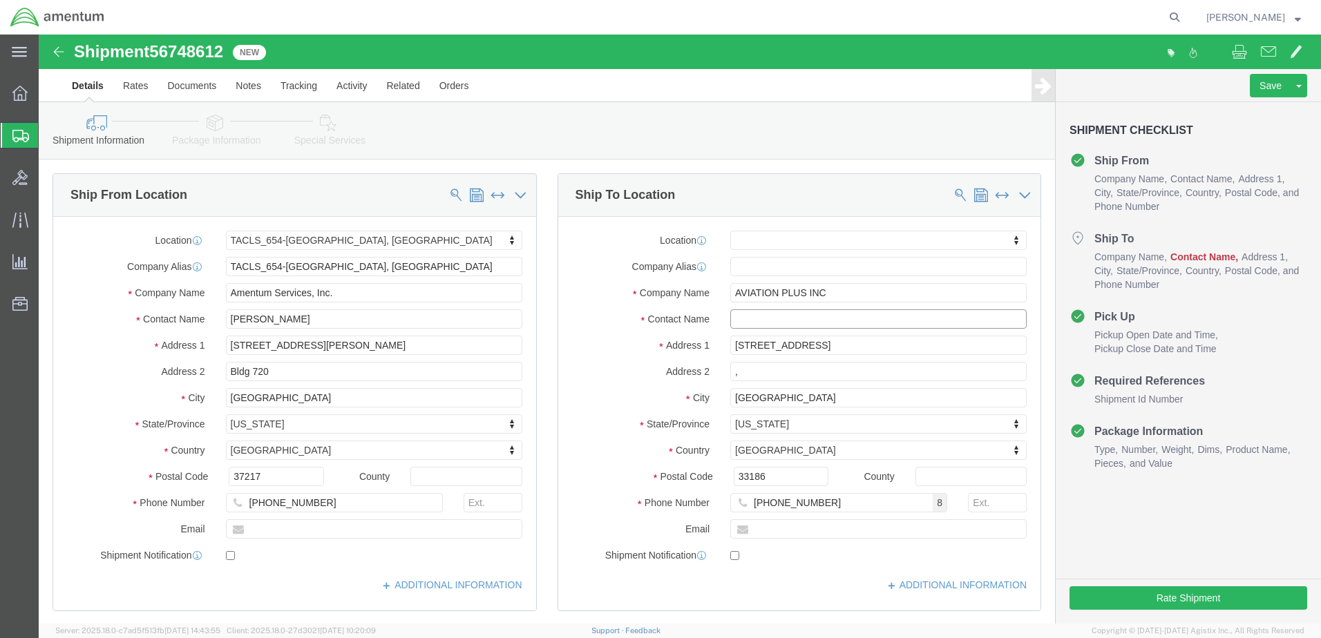
click input "text"
paste input "AVIATION PLUS INC"
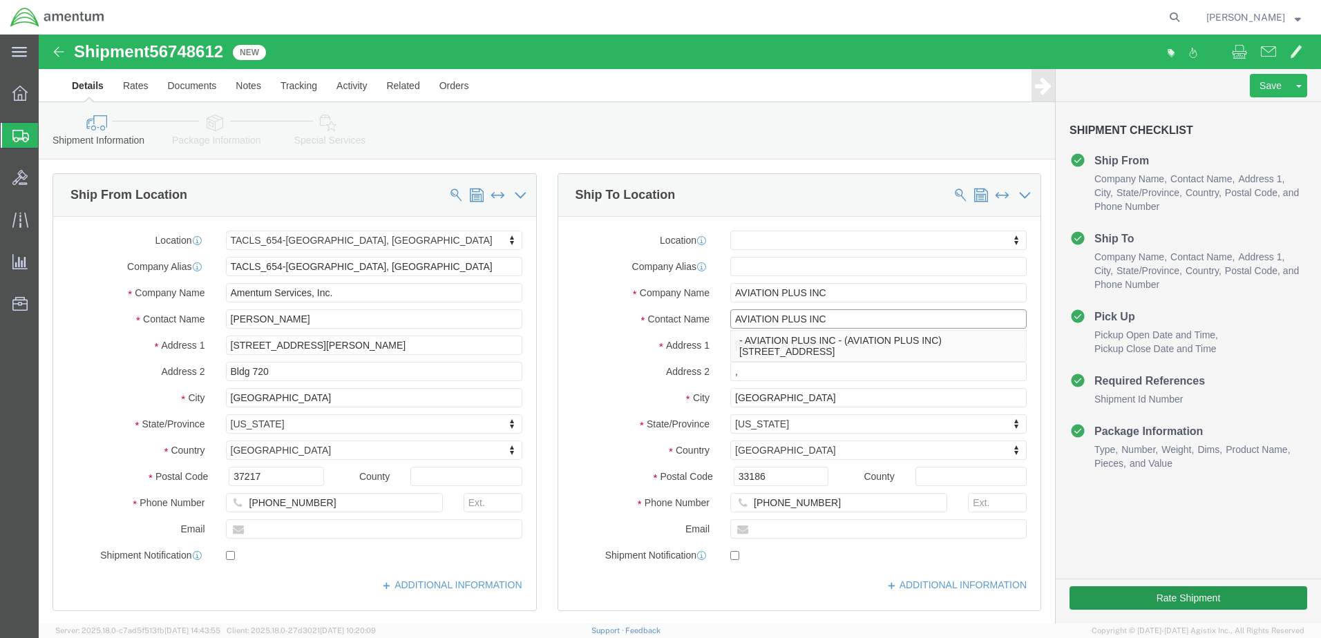
type input "AVIATION PLUS INC"
click button "Rate Shipment"
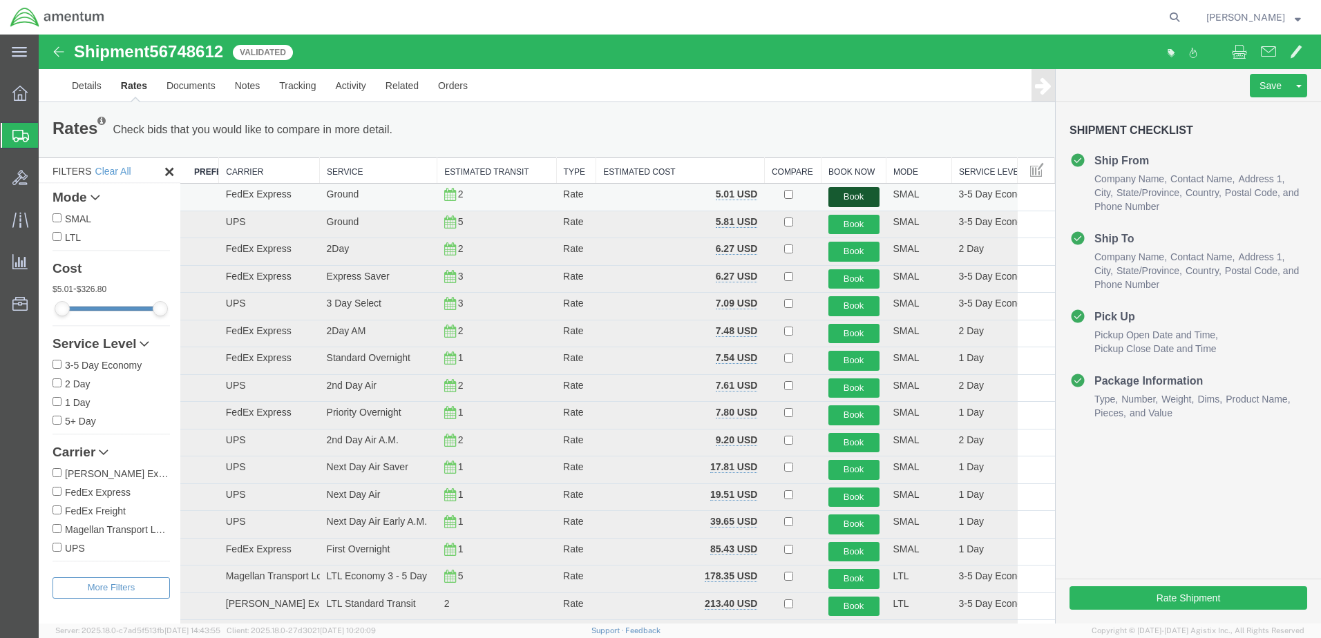
click at [861, 195] on button "Book" at bounding box center [853, 197] width 51 height 20
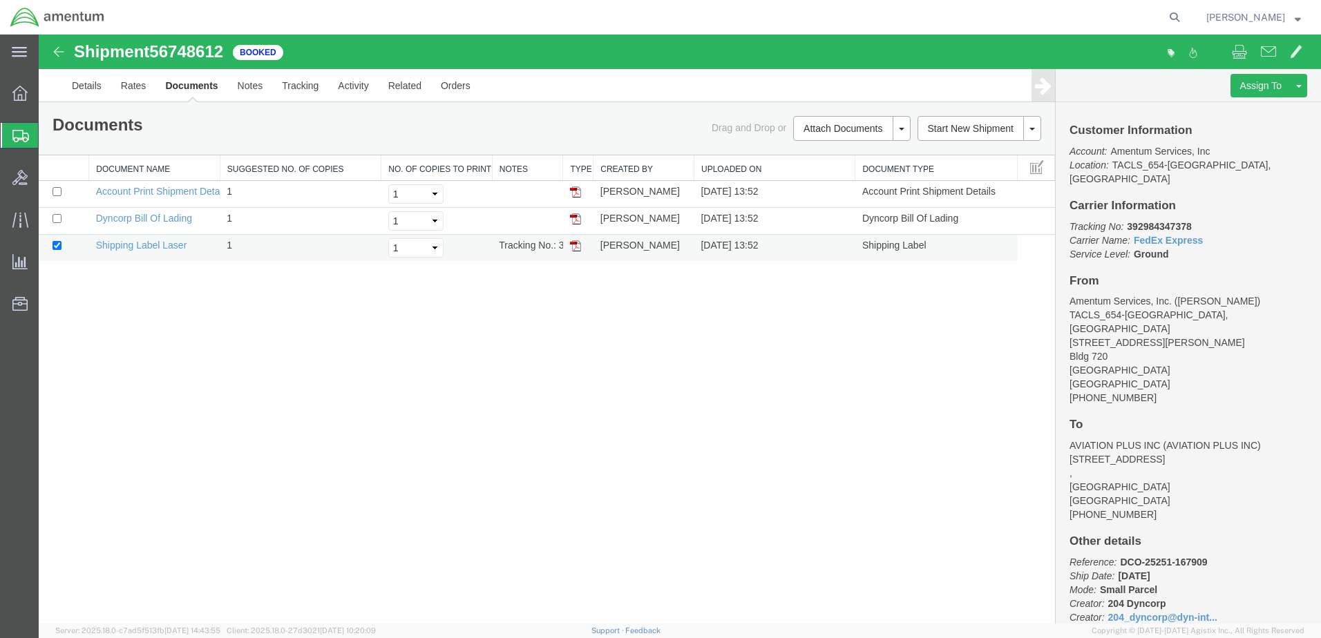
click at [575, 249] on img at bounding box center [575, 245] width 11 height 11
click at [22, 131] on icon at bounding box center [20, 136] width 17 height 12
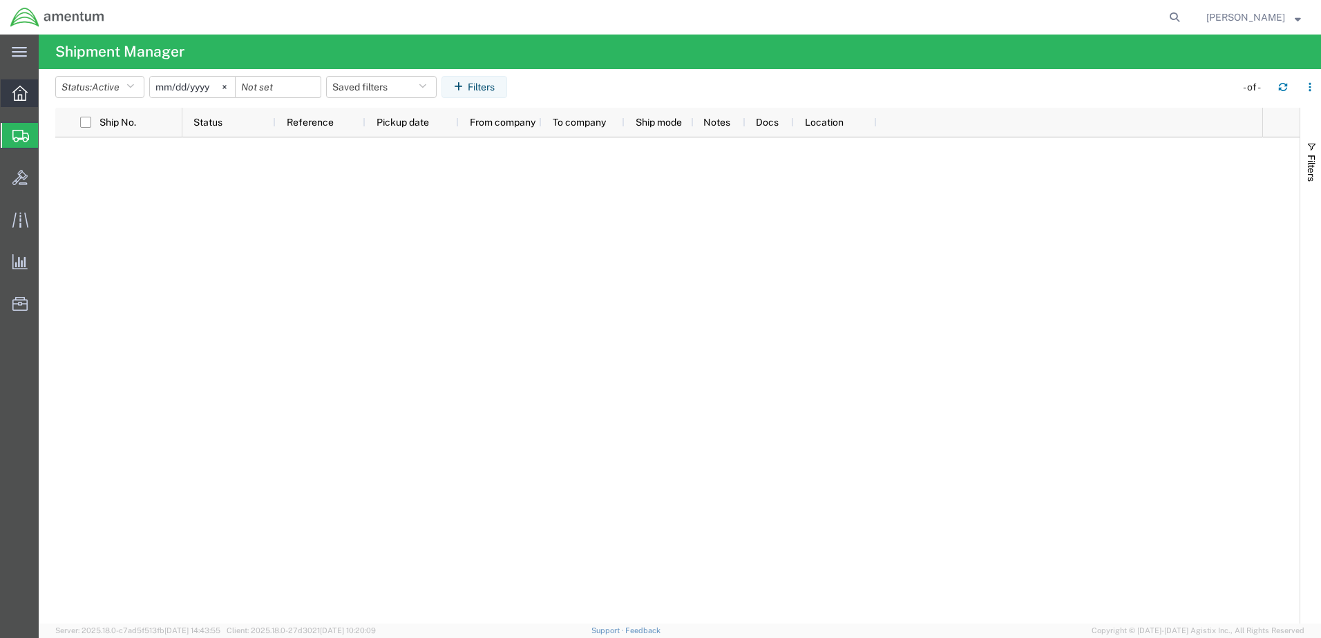
click at [18, 99] on icon at bounding box center [19, 93] width 15 height 15
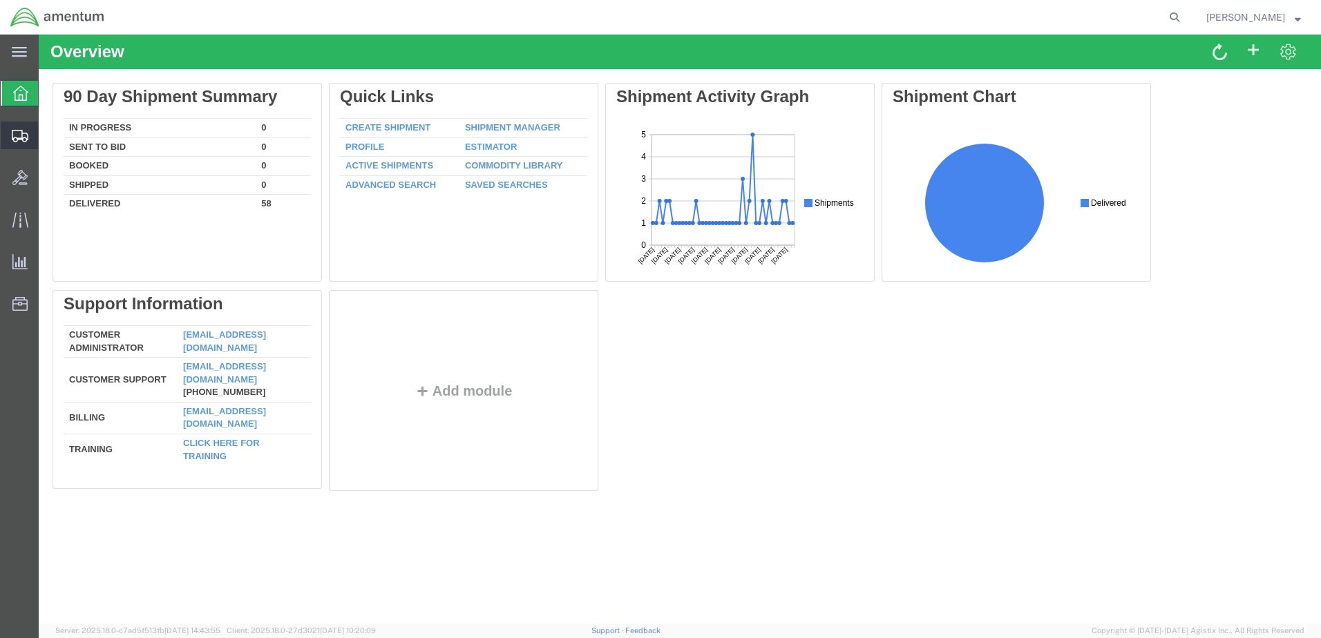
click at [14, 138] on icon at bounding box center [20, 136] width 17 height 12
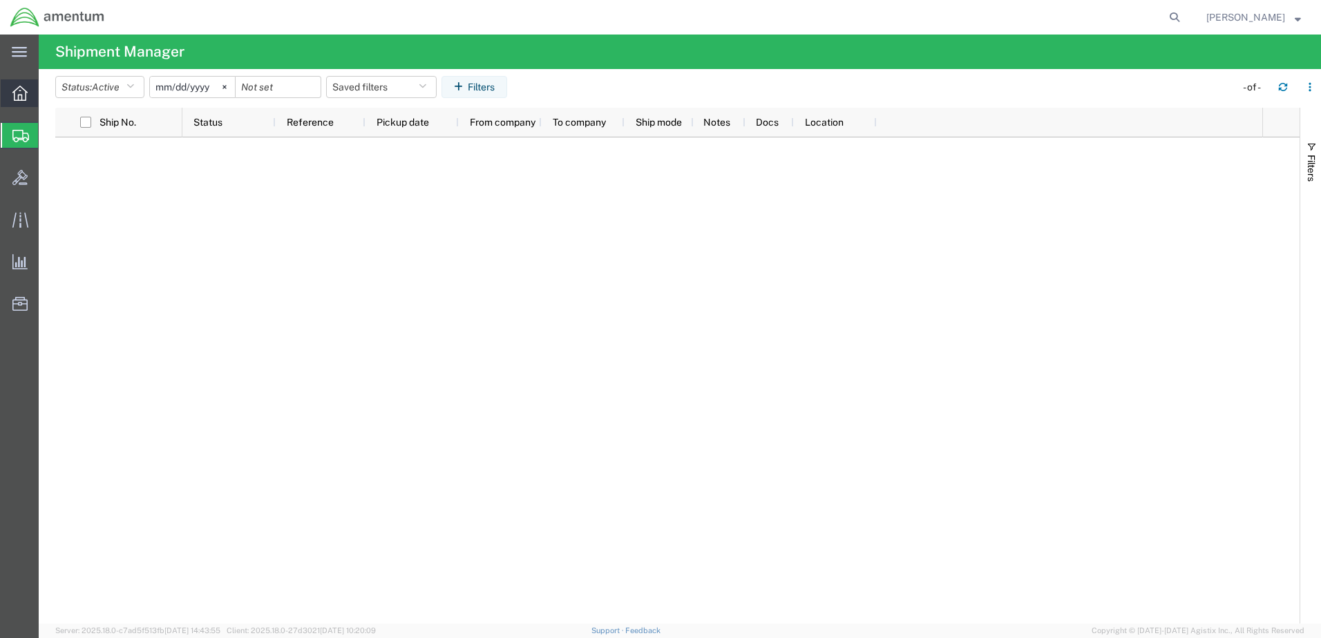
click at [17, 103] on div at bounding box center [20, 93] width 39 height 28
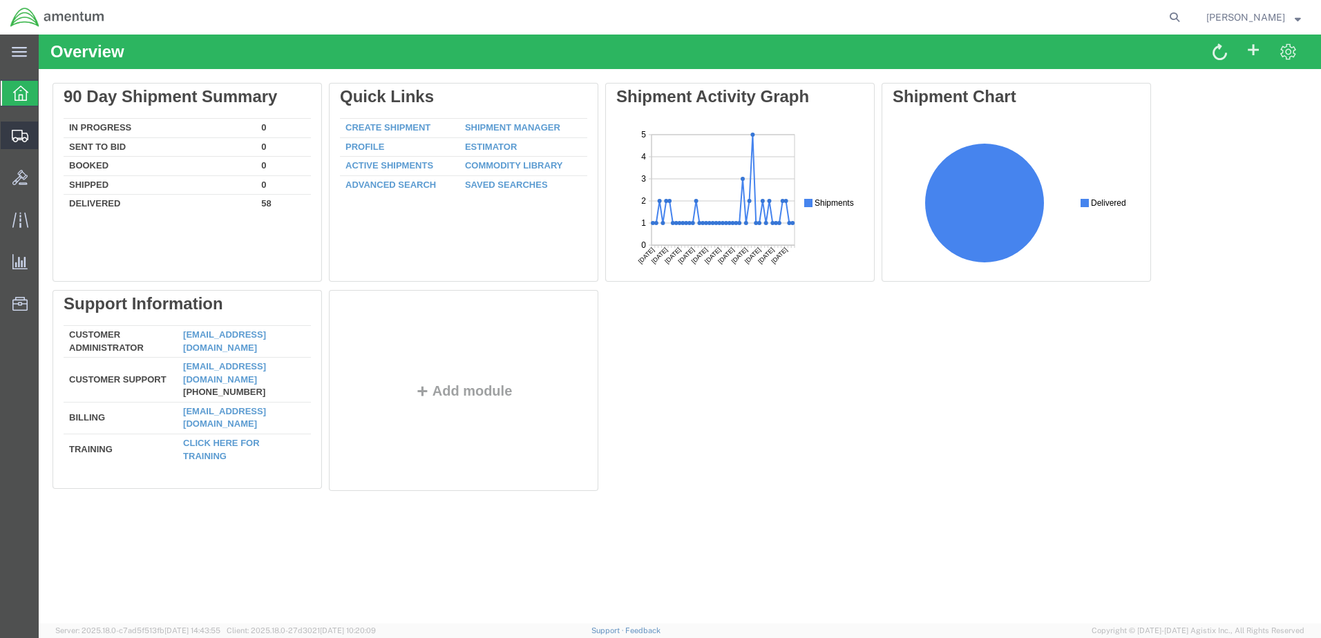
click at [19, 137] on icon at bounding box center [20, 136] width 17 height 12
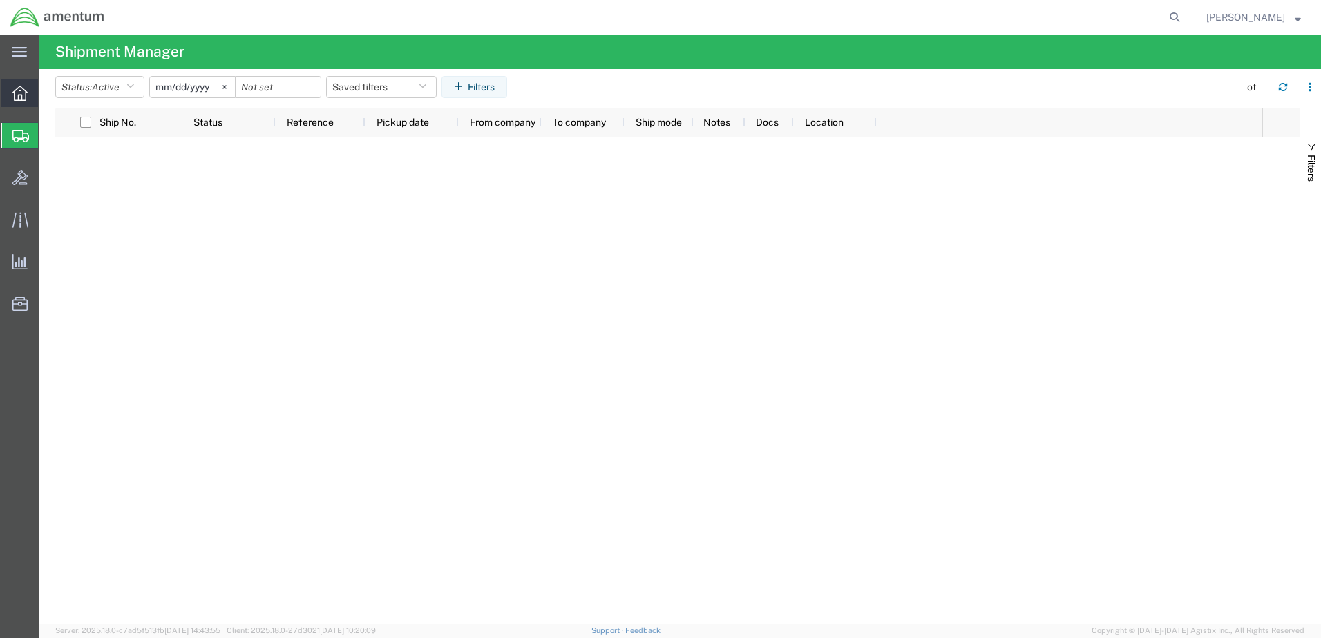
click at [21, 97] on icon at bounding box center [19, 93] width 15 height 15
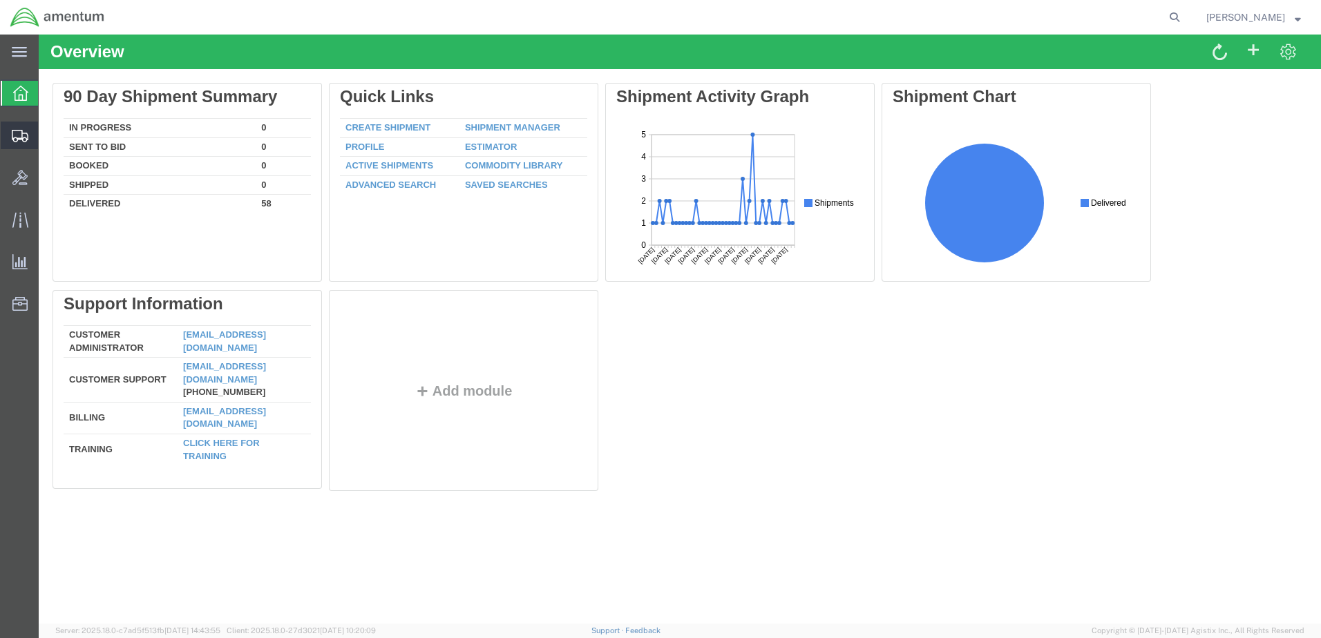
click at [15, 137] on icon at bounding box center [20, 136] width 17 height 12
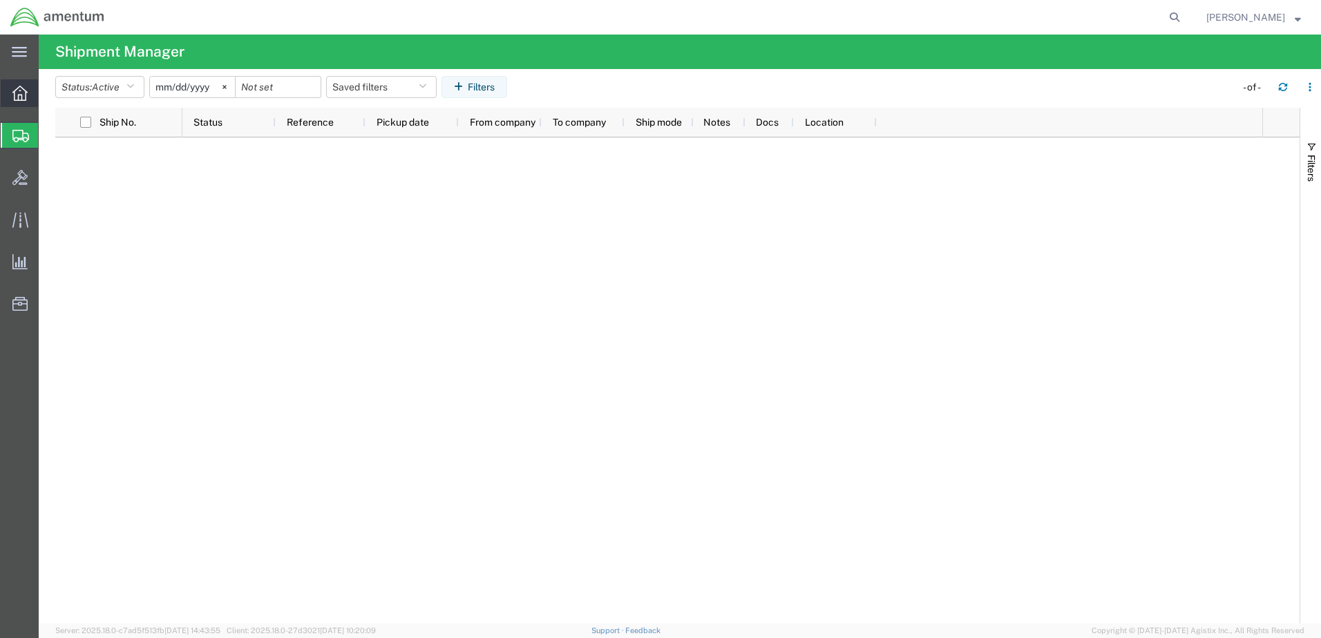
click at [21, 91] on icon at bounding box center [19, 93] width 15 height 15
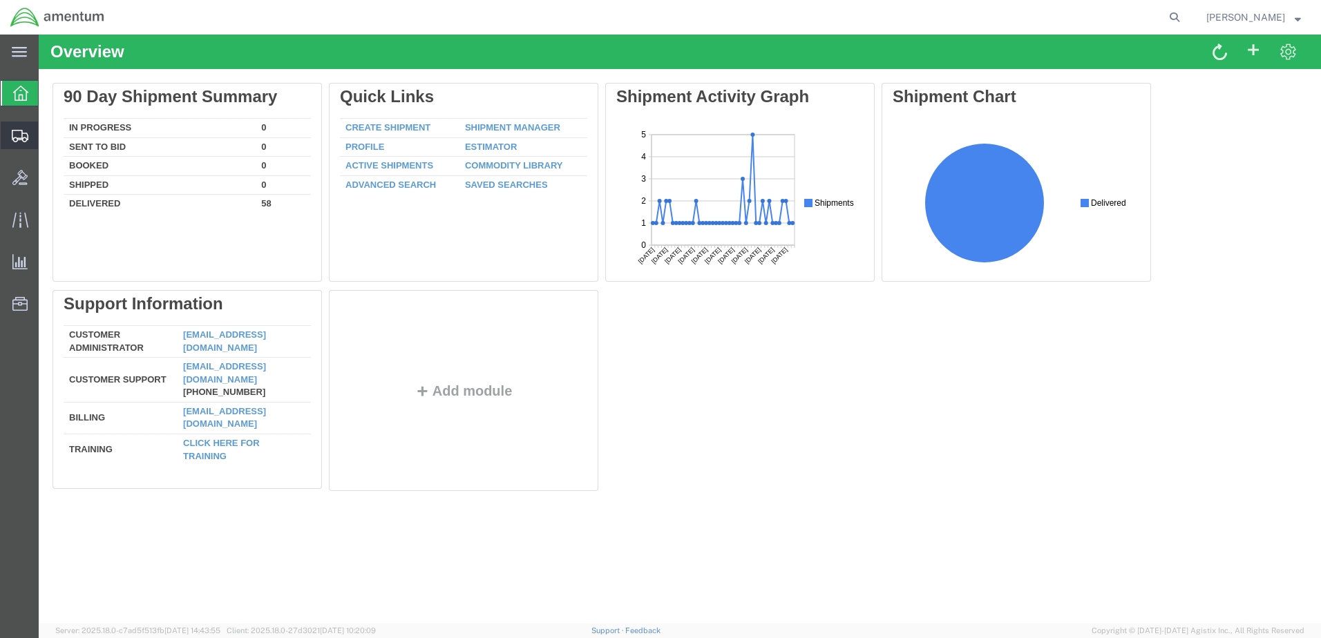
click at [14, 135] on icon at bounding box center [20, 136] width 17 height 12
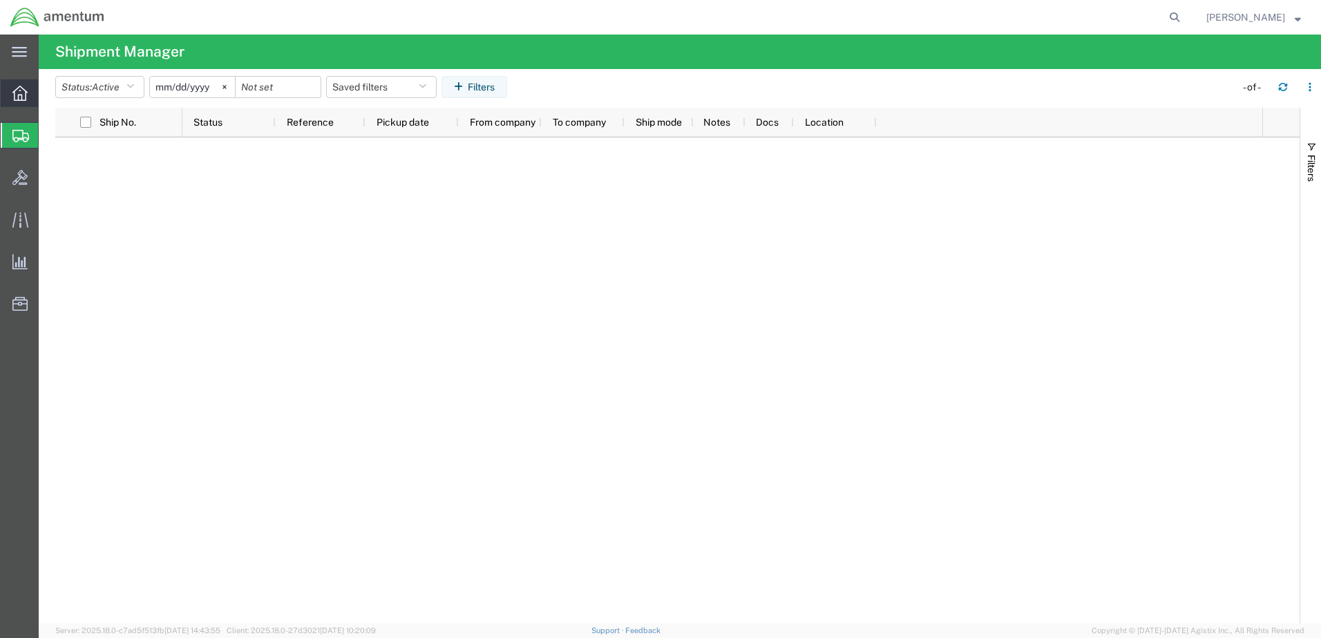
click at [19, 96] on icon at bounding box center [19, 93] width 15 height 15
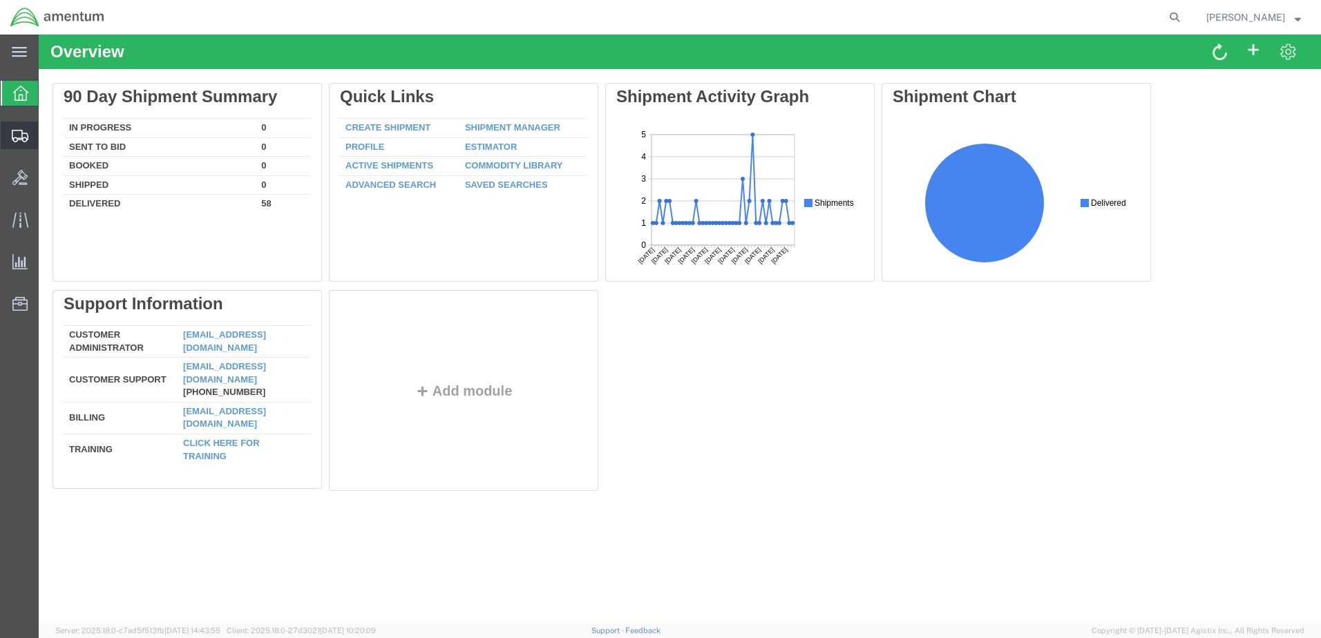
click at [15, 126] on div at bounding box center [20, 136] width 39 height 28
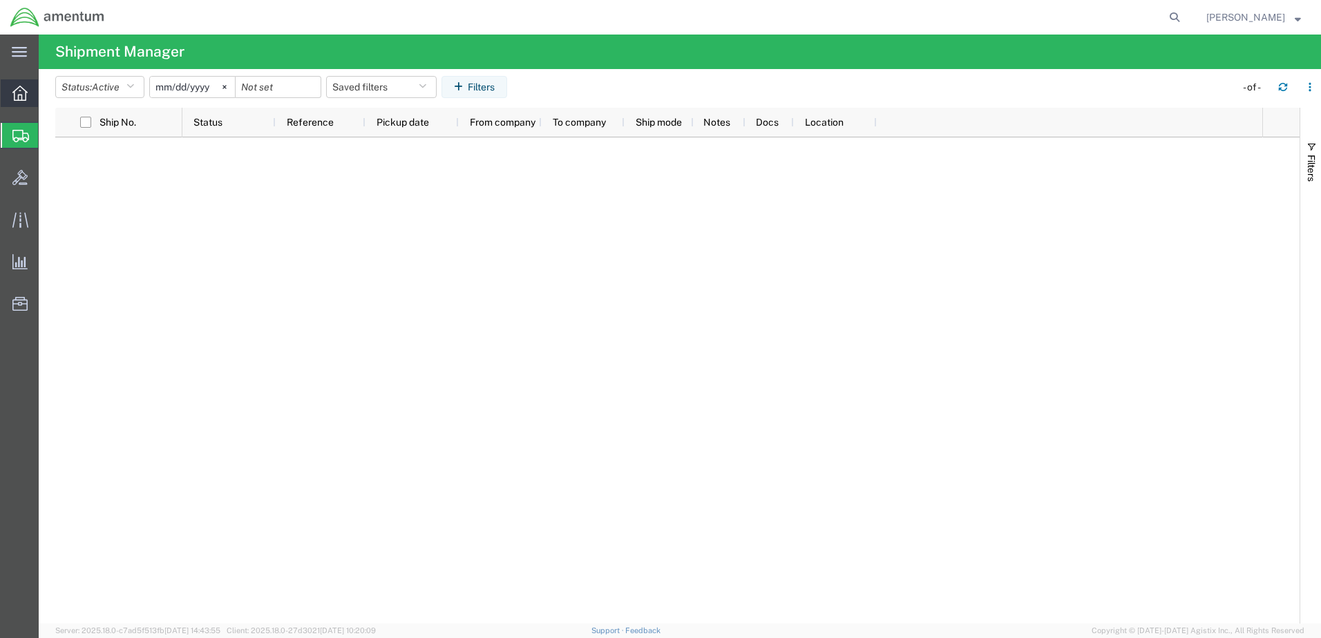
click at [17, 106] on div at bounding box center [20, 93] width 39 height 28
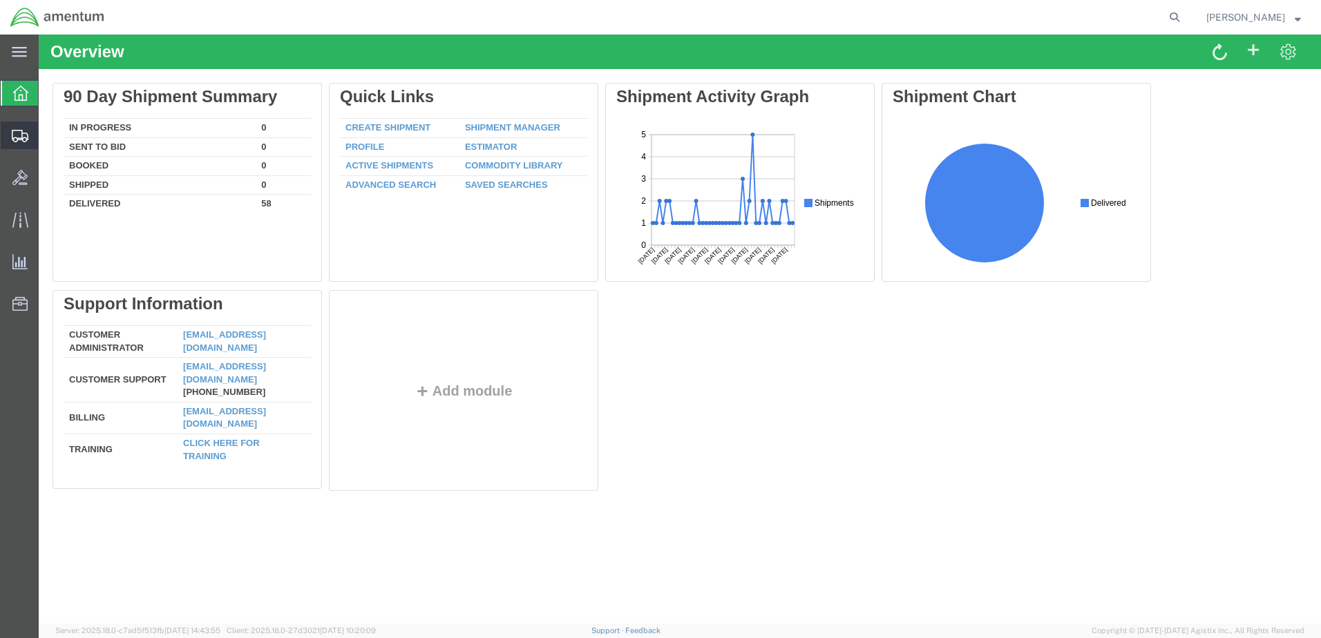
click at [19, 137] on icon at bounding box center [20, 136] width 17 height 12
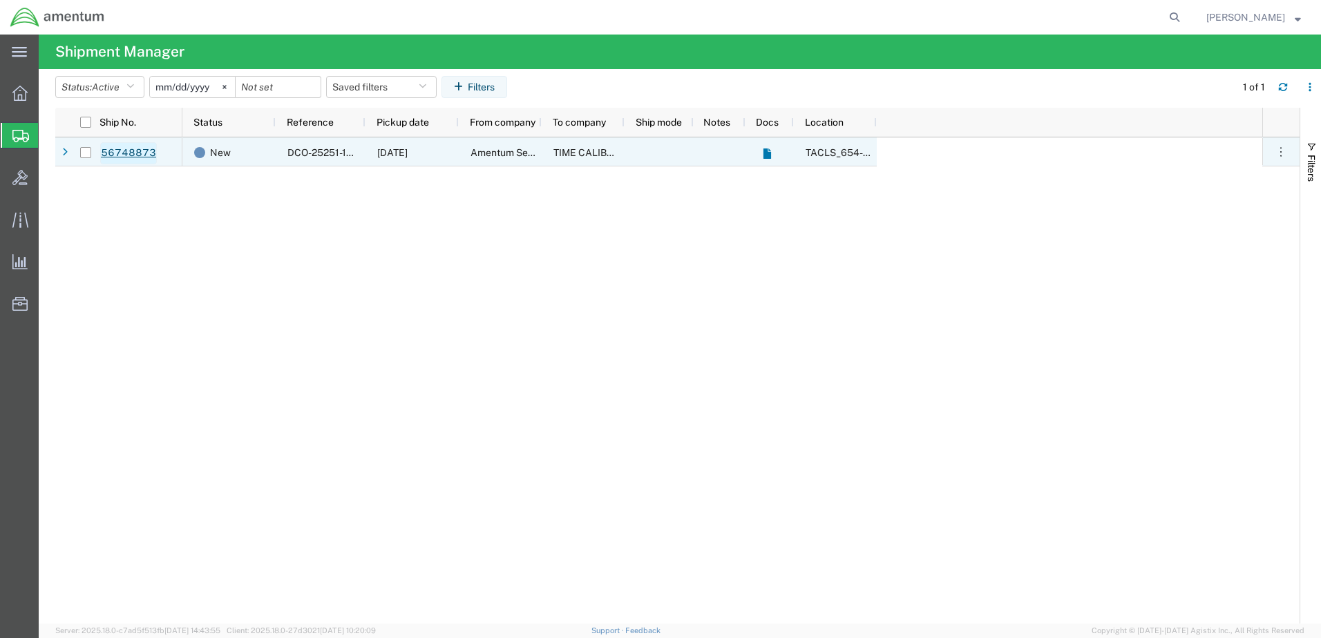
click at [118, 154] on link "56748873" at bounding box center [128, 153] width 57 height 22
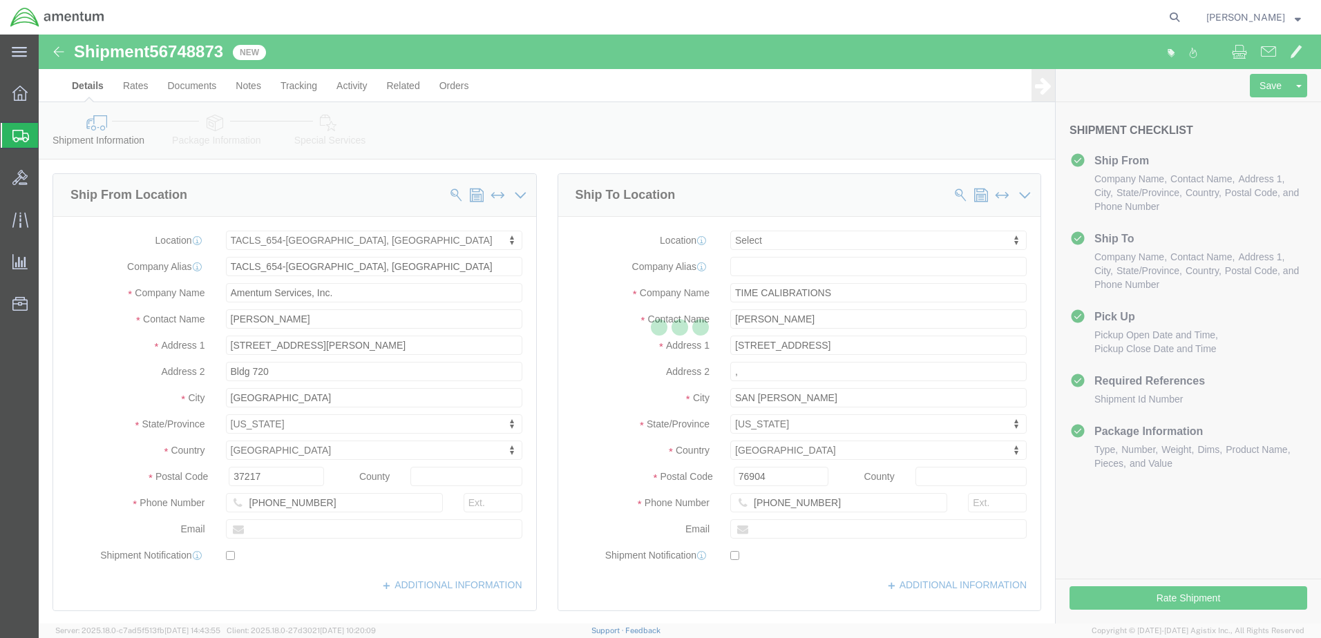
select select "42726"
select select
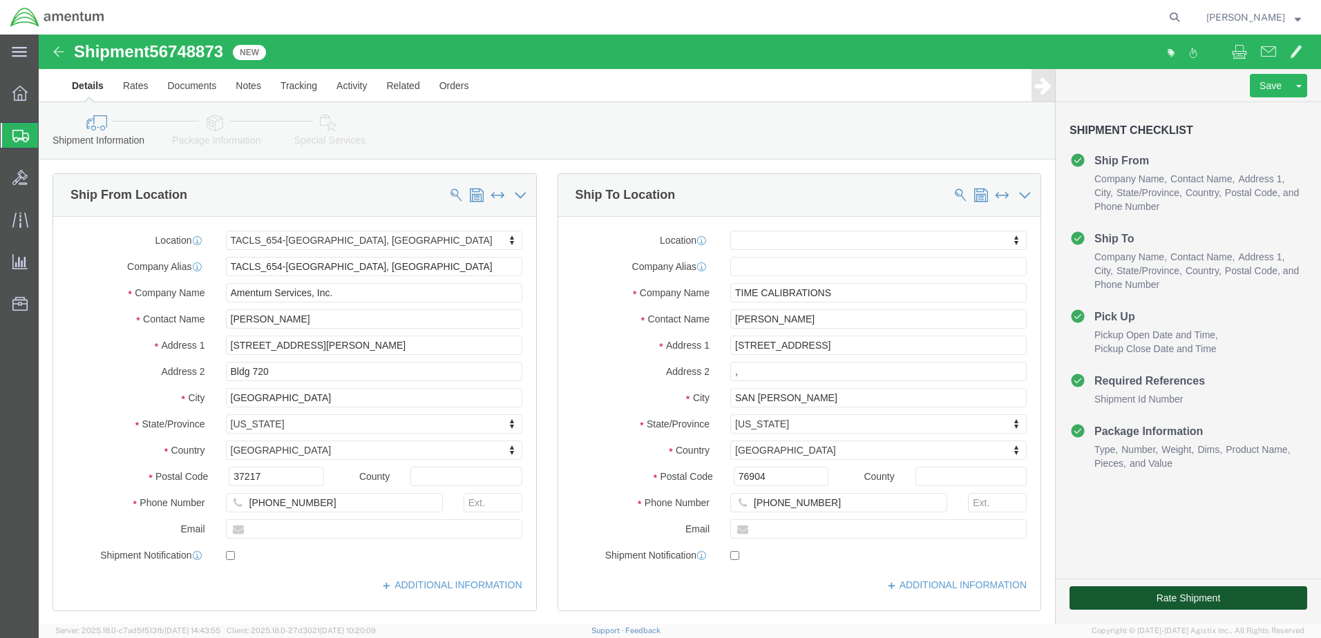
click button "Rate Shipment"
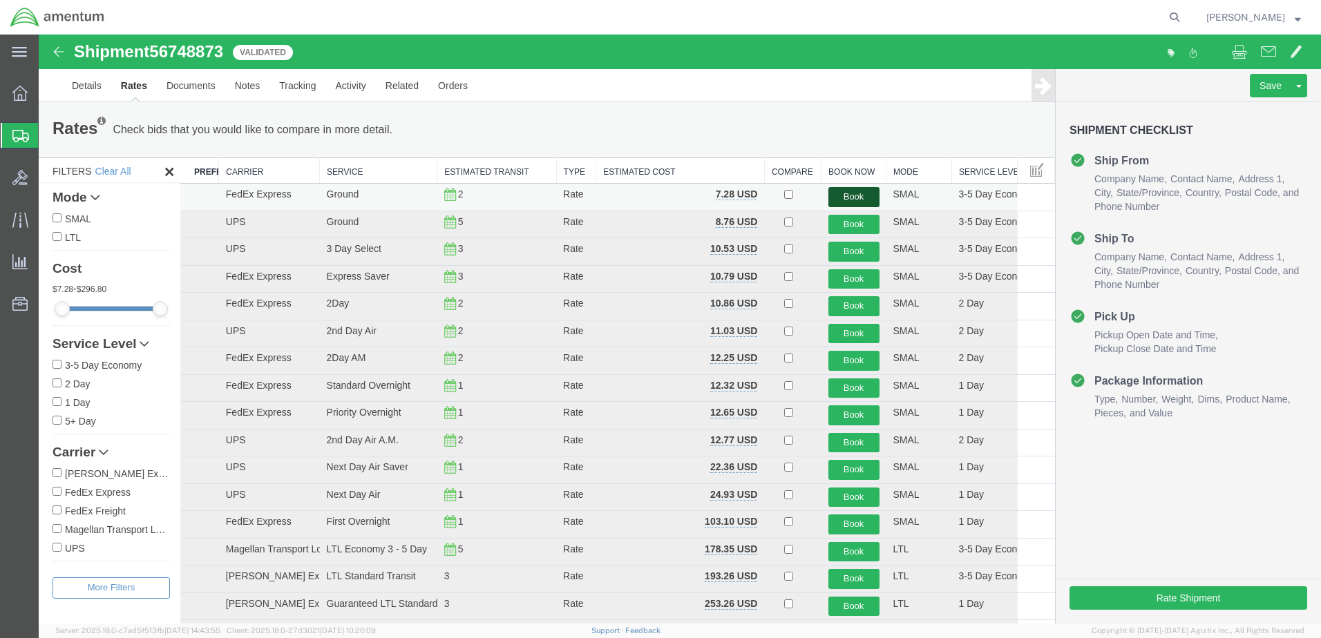
click at [845, 191] on button "Book" at bounding box center [853, 197] width 51 height 20
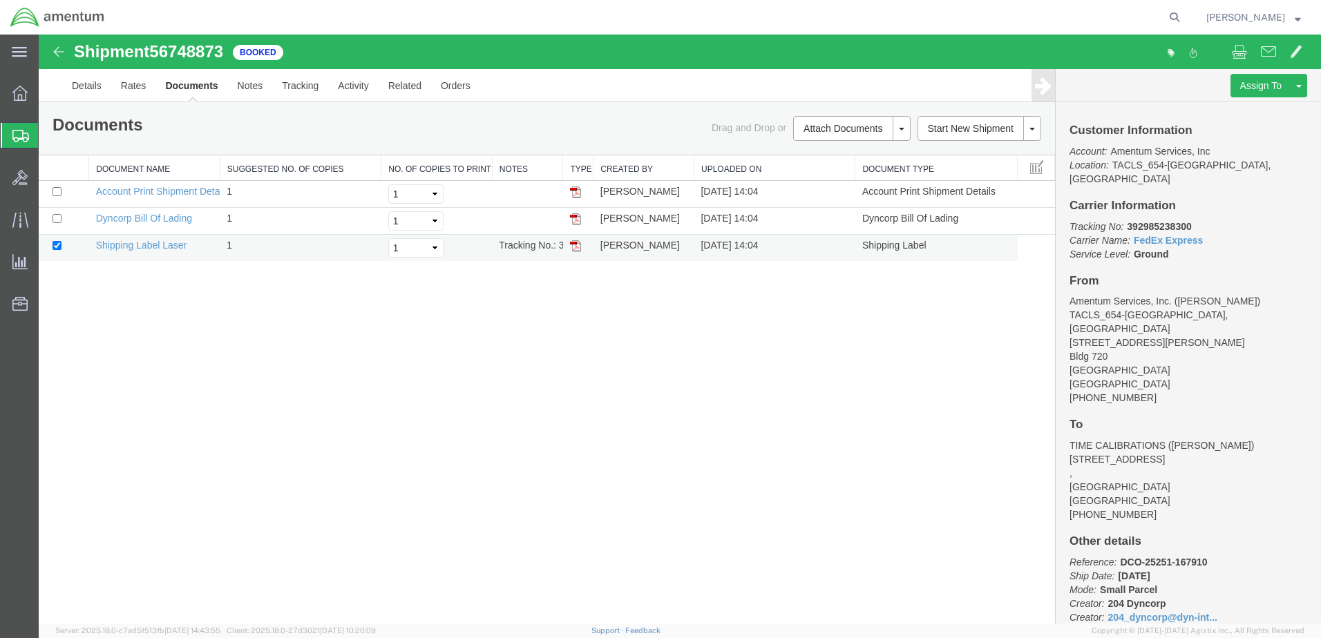
click at [576, 247] on img at bounding box center [575, 245] width 11 height 11
click at [575, 249] on img at bounding box center [575, 245] width 11 height 11
drag, startPoint x: 23, startPoint y: 133, endPoint x: 48, endPoint y: 249, distance: 117.8
click at [23, 133] on icon at bounding box center [20, 136] width 17 height 12
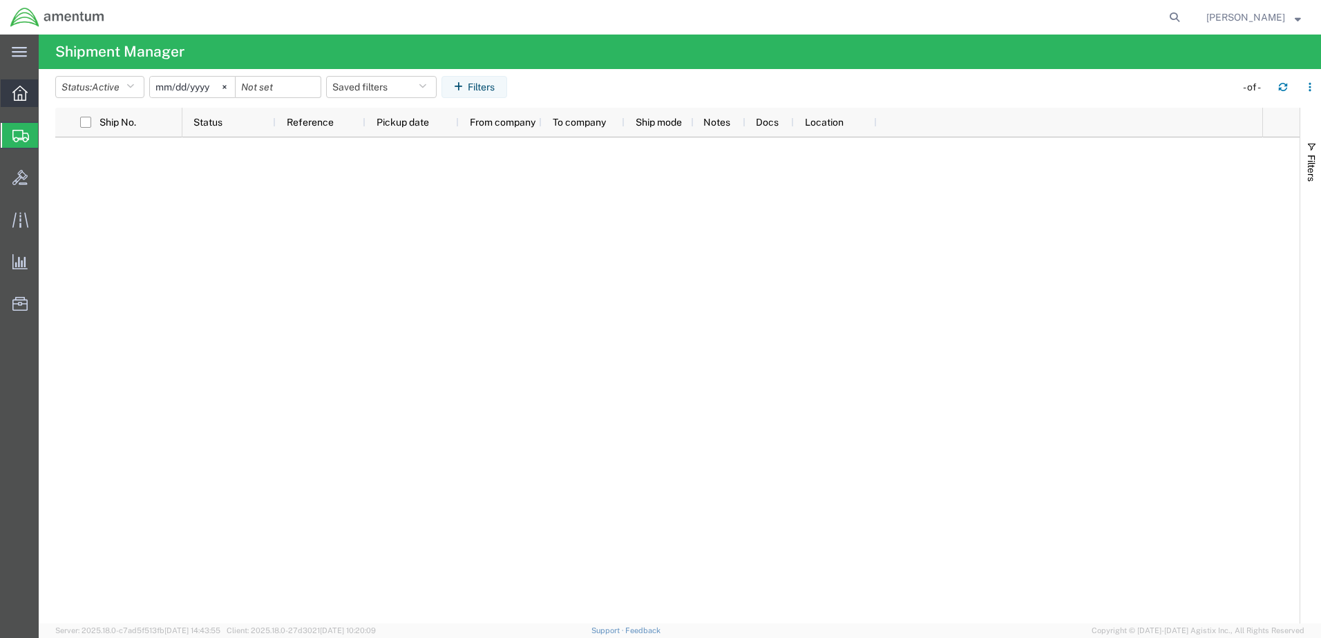
click at [15, 95] on icon at bounding box center [19, 93] width 15 height 15
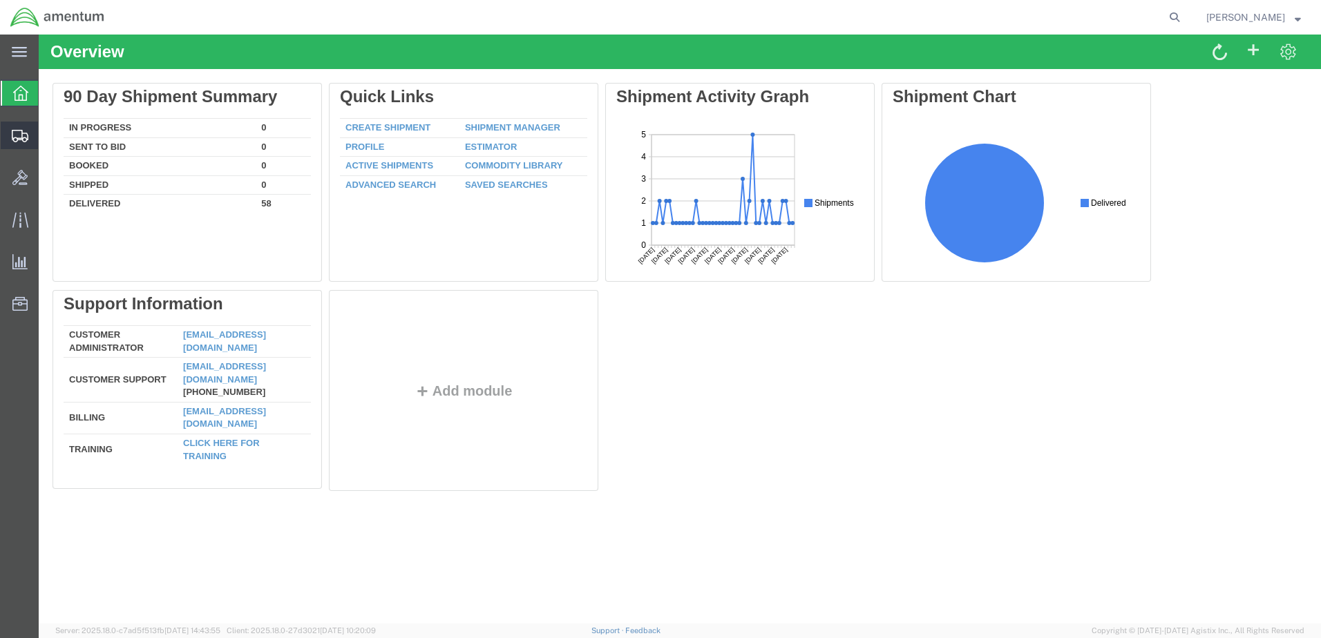
click at [17, 134] on icon at bounding box center [20, 136] width 17 height 12
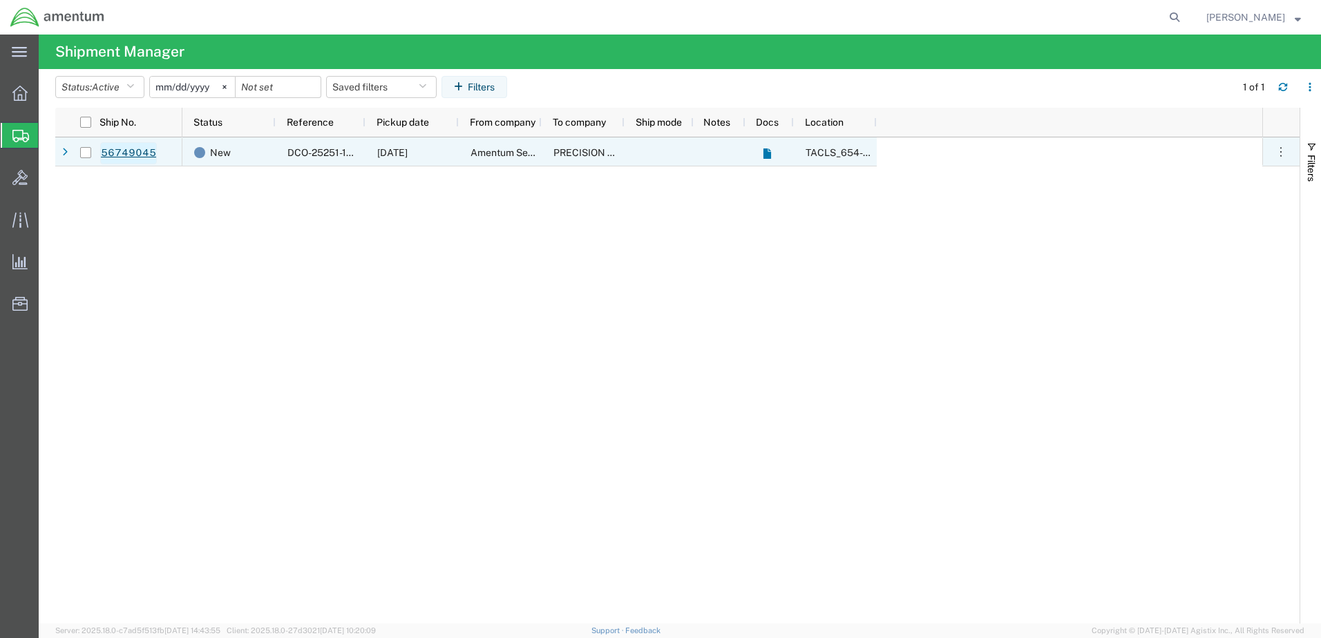
click at [122, 146] on link "56749045" at bounding box center [128, 153] width 57 height 22
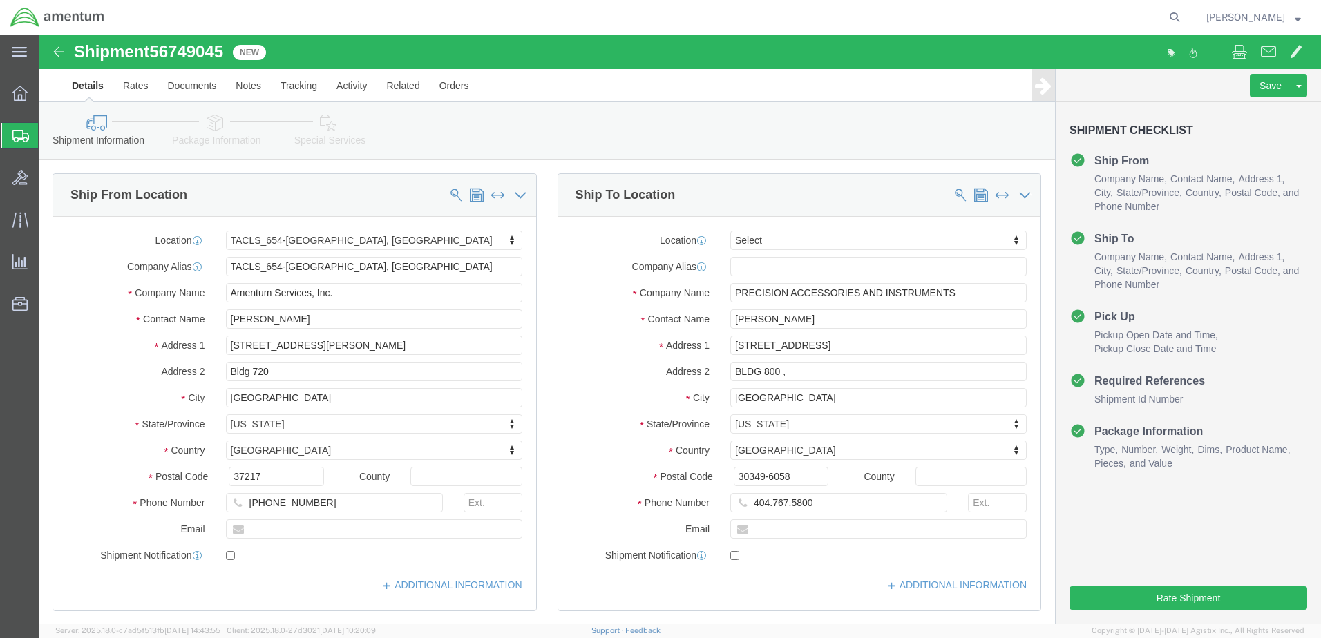
select select "42726"
select select
click button "Rate Shipment"
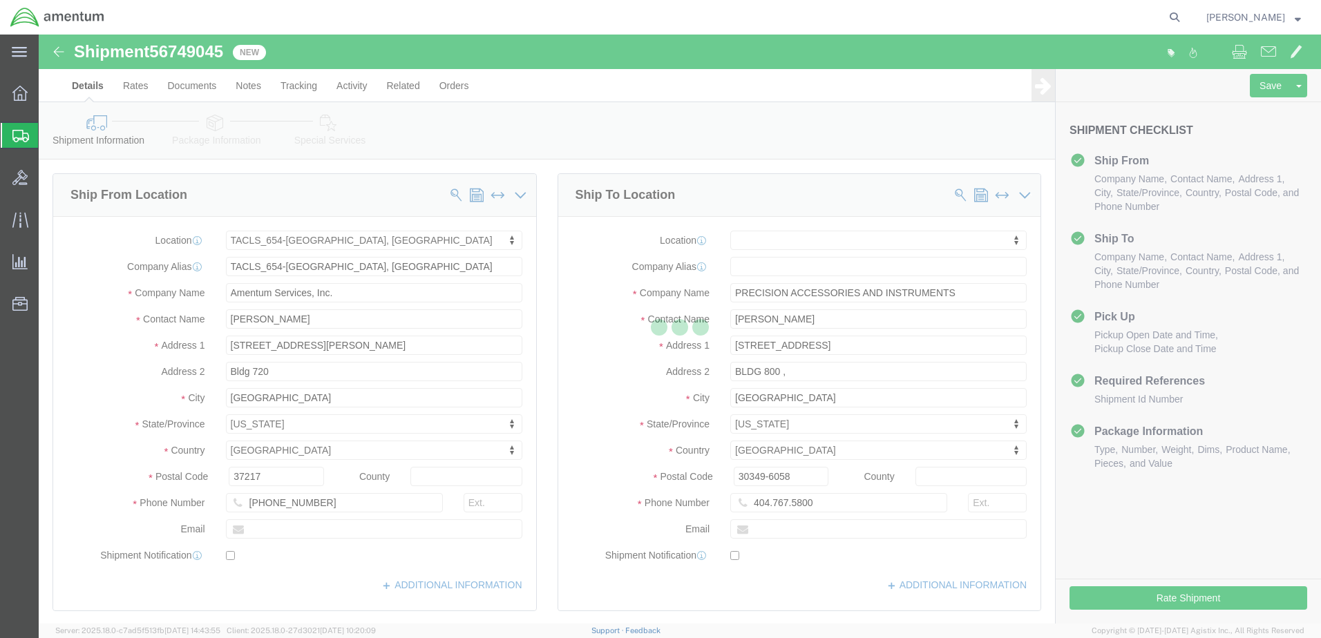
select select "42726"
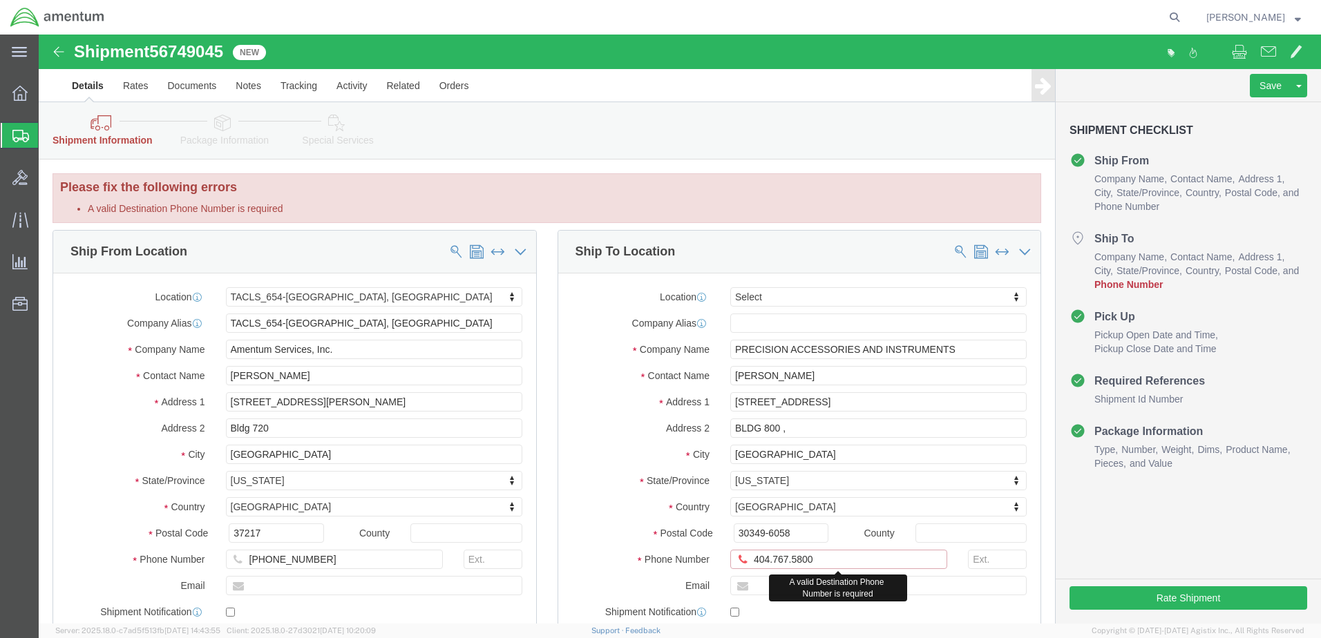
click input "404.767.5800"
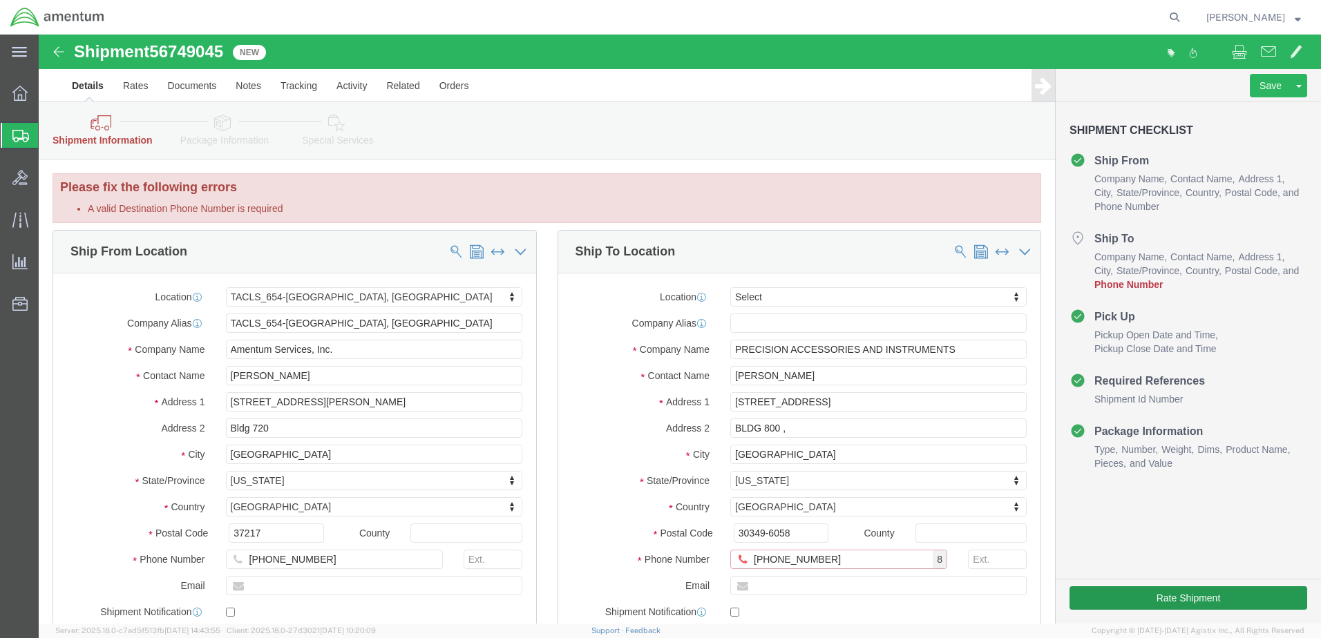
type input "[PHONE_NUMBER]"
click button "Rate Shipment"
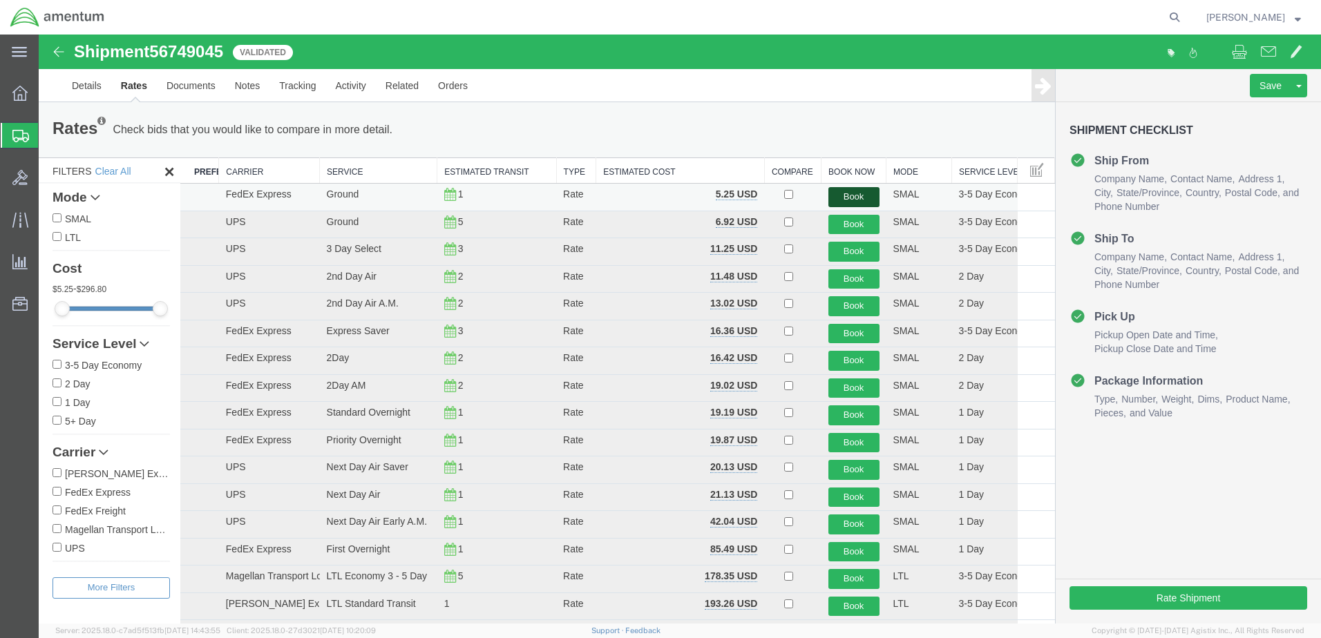
click at [838, 191] on button "Book" at bounding box center [853, 197] width 51 height 20
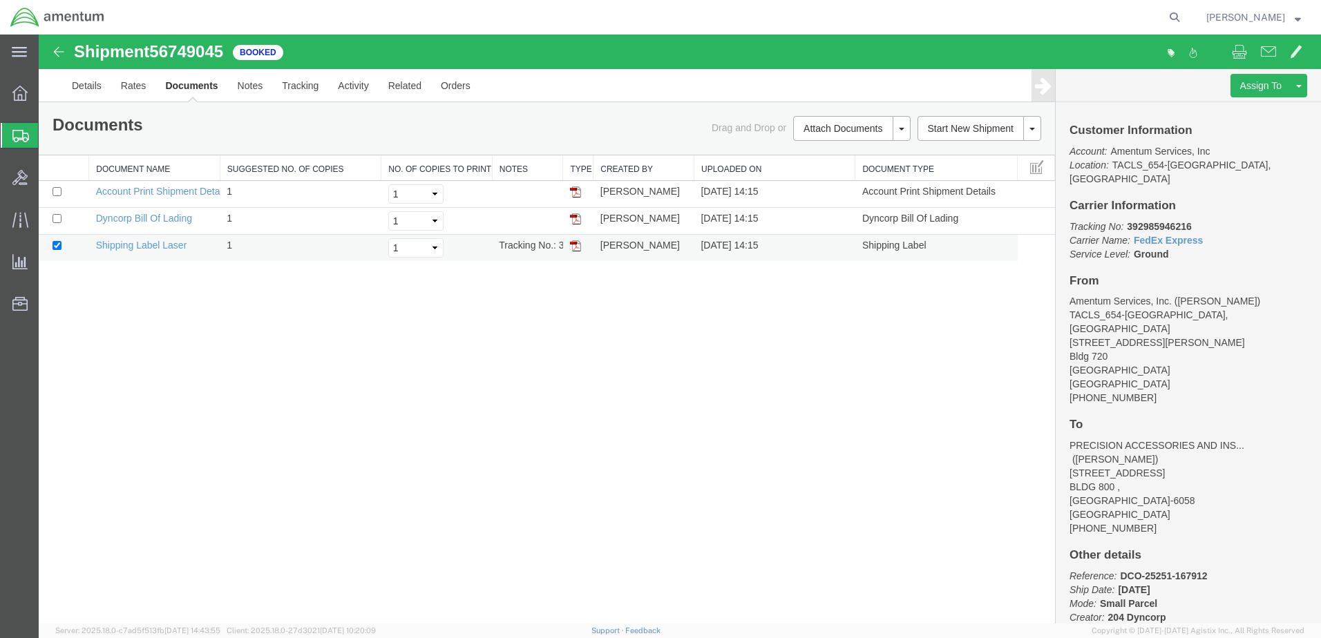
click at [577, 248] on img at bounding box center [575, 245] width 11 height 11
click at [18, 135] on icon at bounding box center [20, 136] width 17 height 12
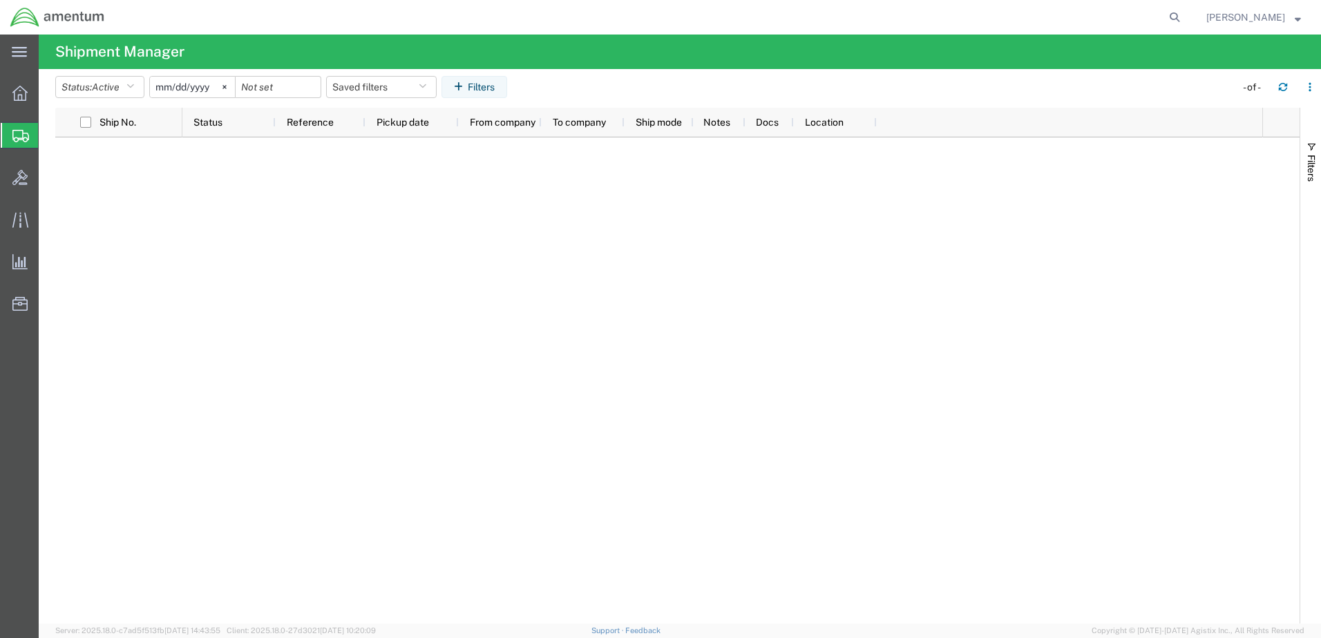
click at [14, 137] on icon at bounding box center [20, 136] width 17 height 12
click at [14, 93] on icon at bounding box center [19, 93] width 15 height 15
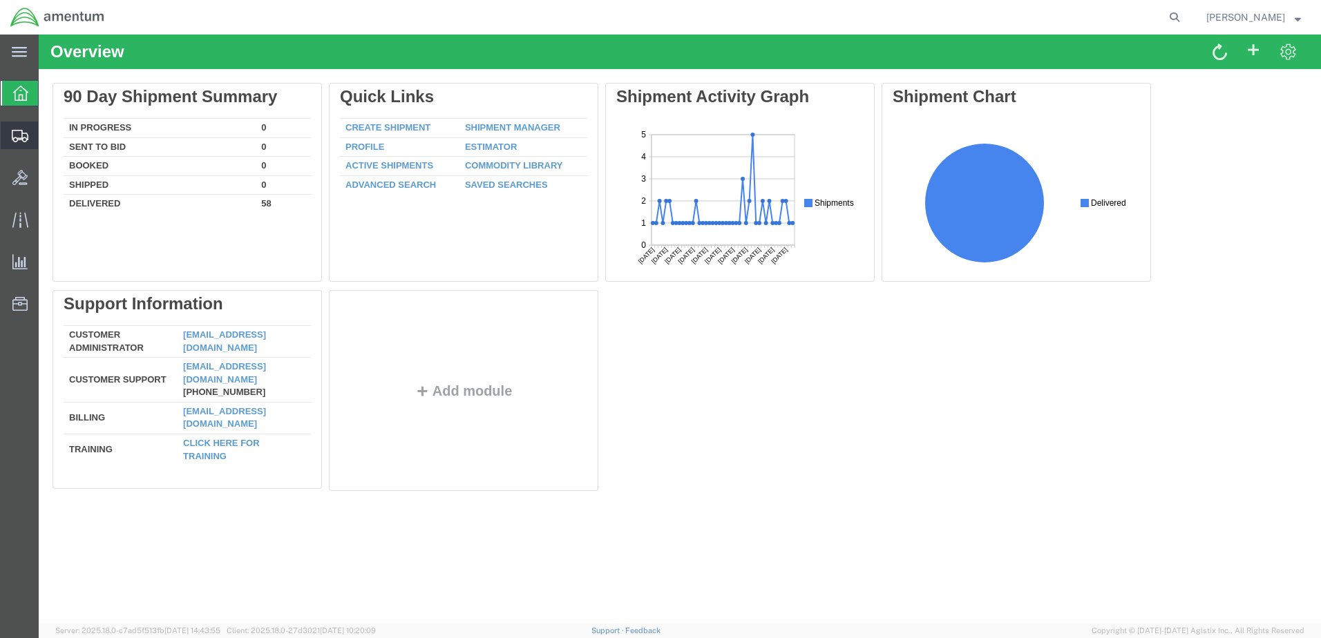
click at [21, 139] on icon at bounding box center [20, 136] width 17 height 12
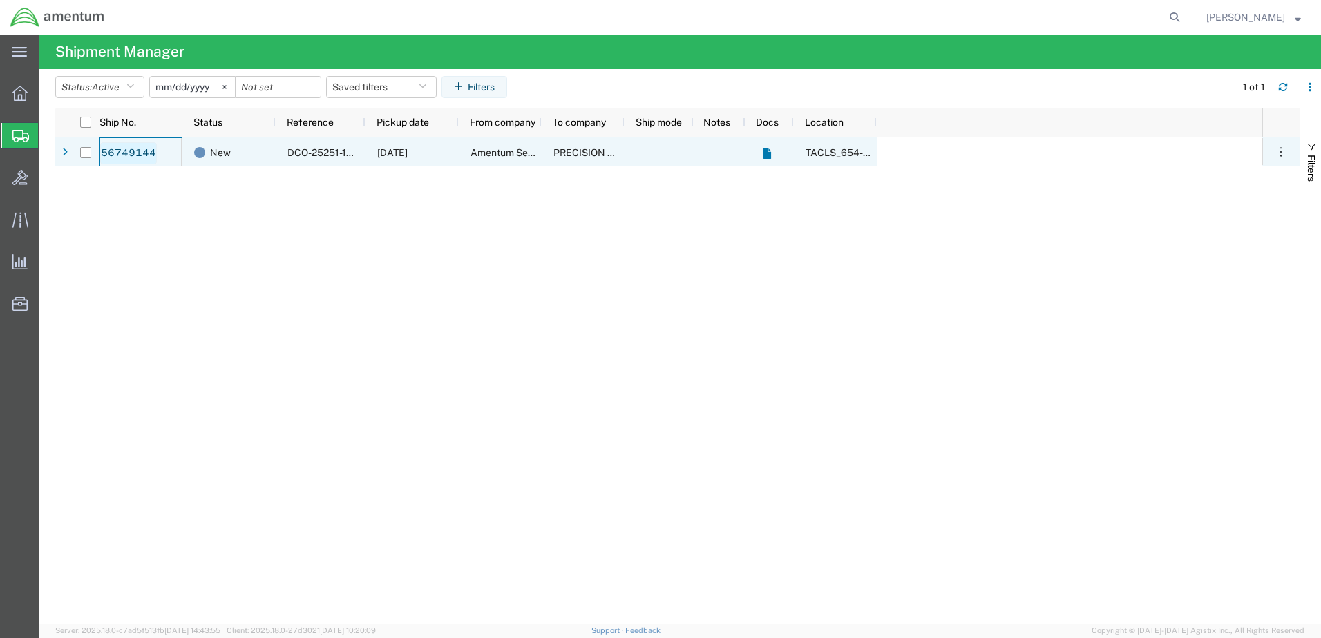
click at [128, 159] on link "56749144" at bounding box center [128, 153] width 57 height 22
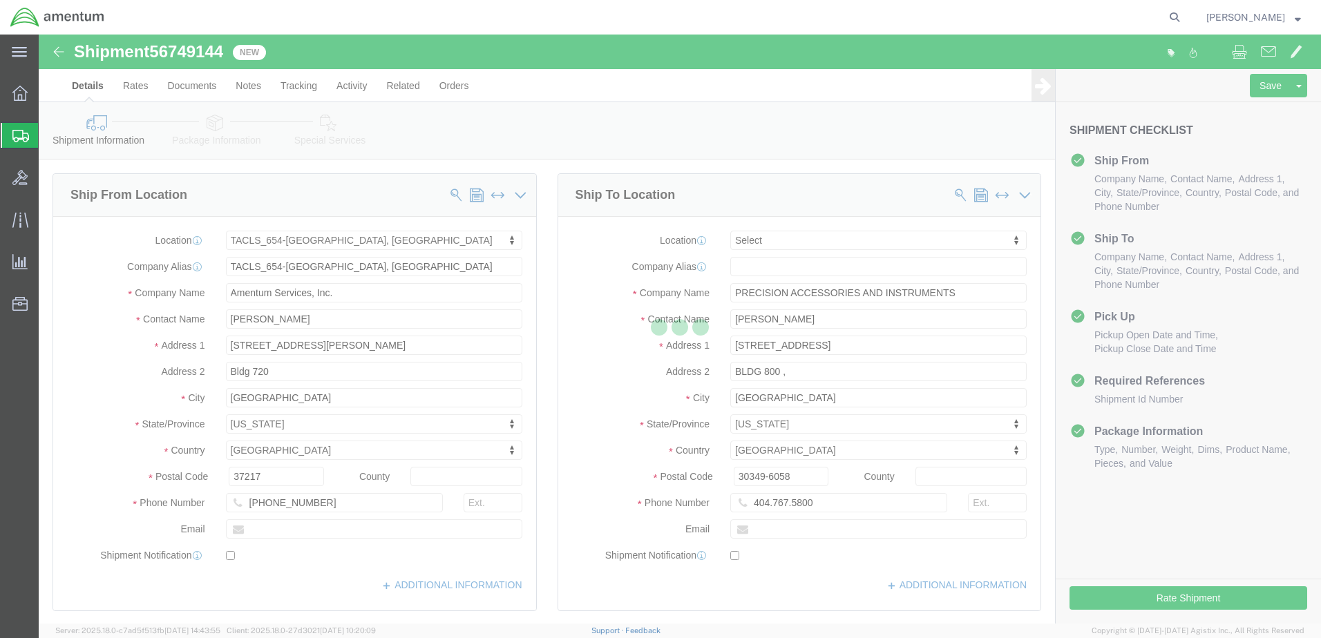
select select "42726"
select select
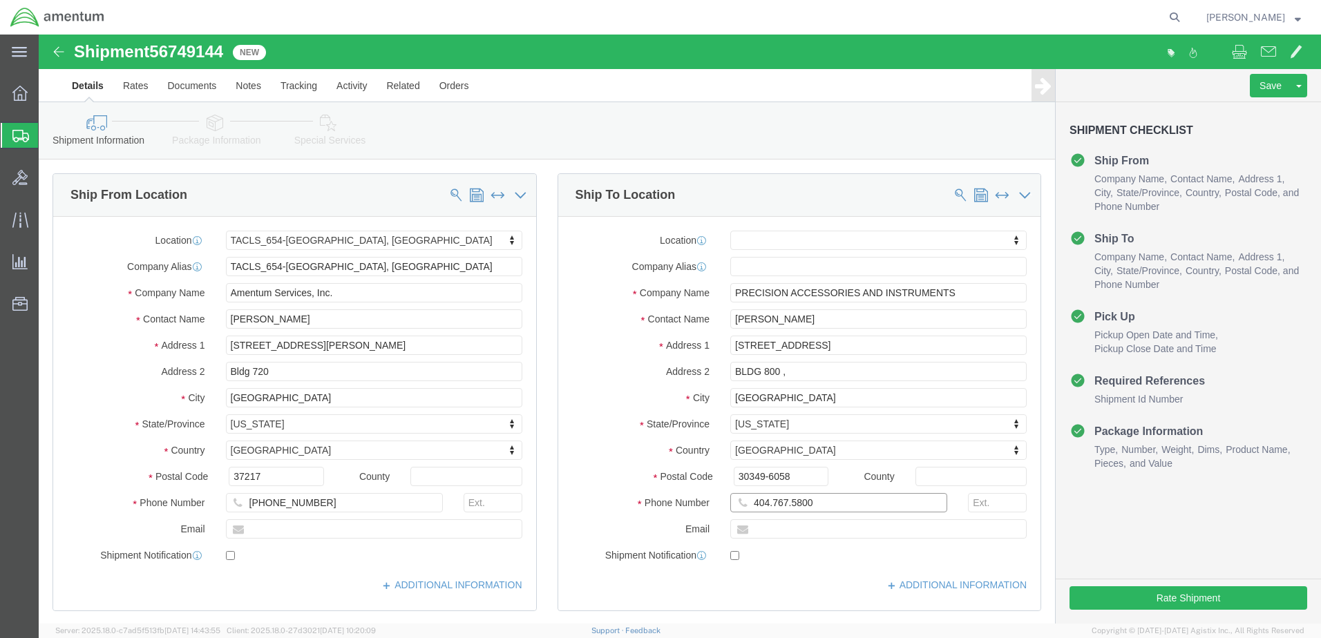
click input "404.767.5800"
type input "[PHONE_NUMBER]"
click button "Rate Shipment"
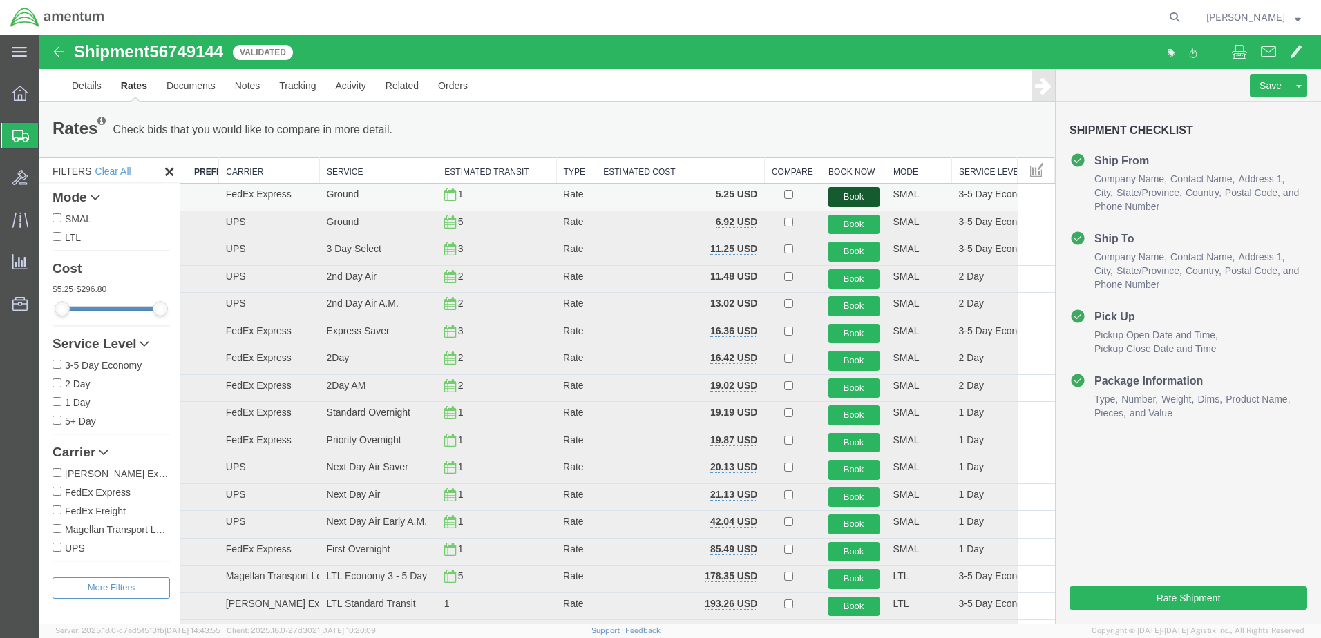
click at [840, 191] on button "Book" at bounding box center [853, 197] width 51 height 20
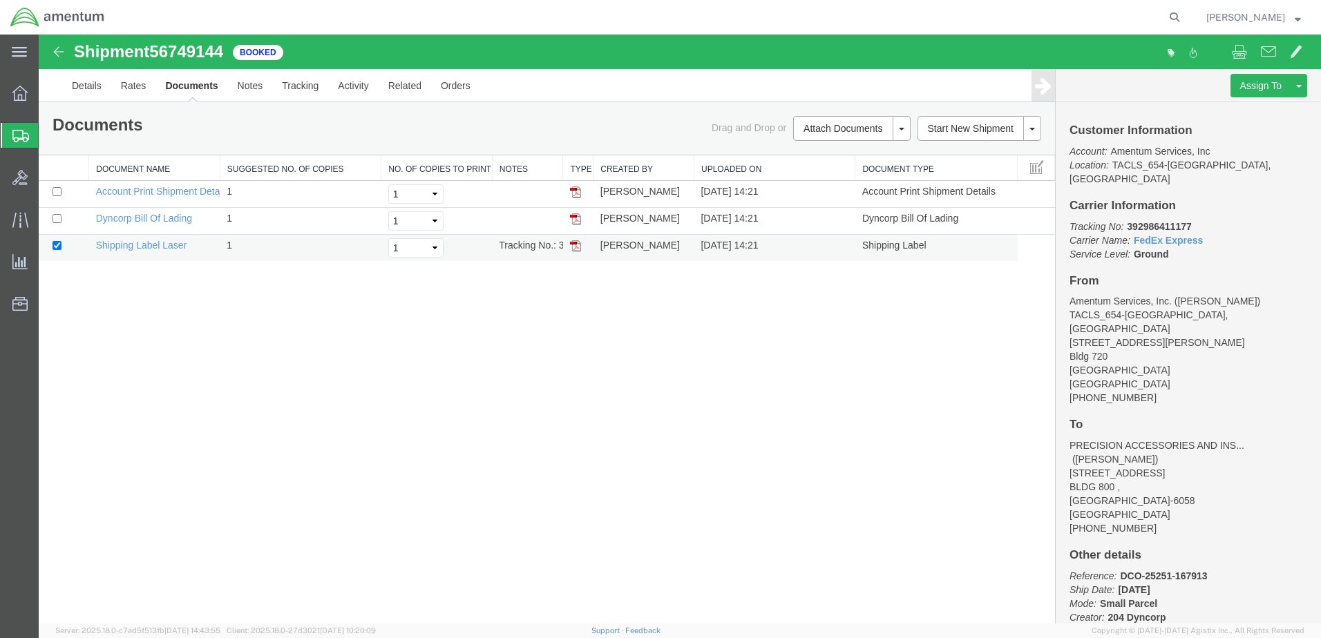
click at [571, 246] on img at bounding box center [575, 245] width 11 height 11
